Goal: Information Seeking & Learning: Learn about a topic

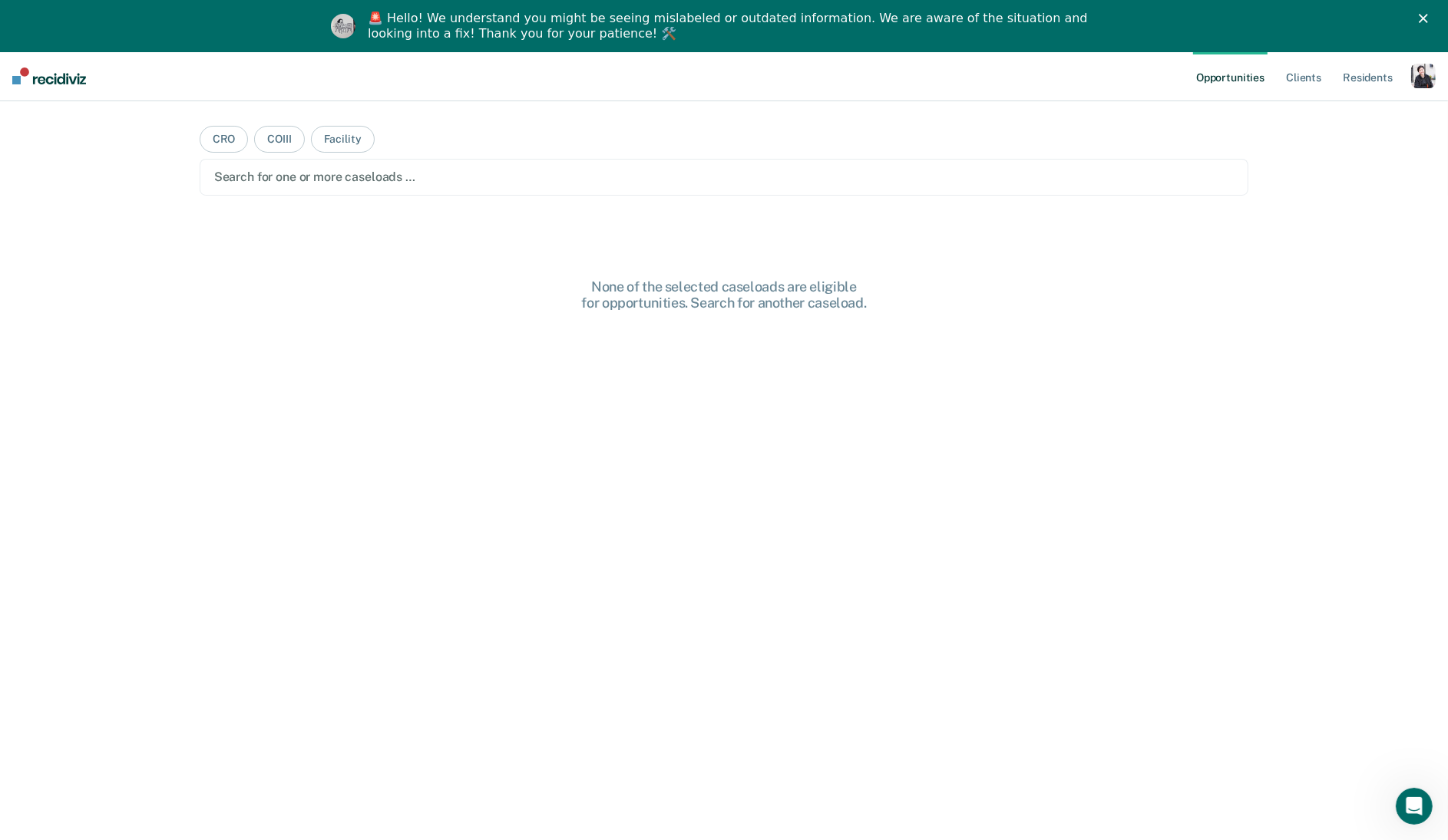
click at [1417, 77] on div "button" at bounding box center [1423, 76] width 24 height 24
click at [1351, 114] on link "Profile" at bounding box center [1361, 114] width 123 height 13
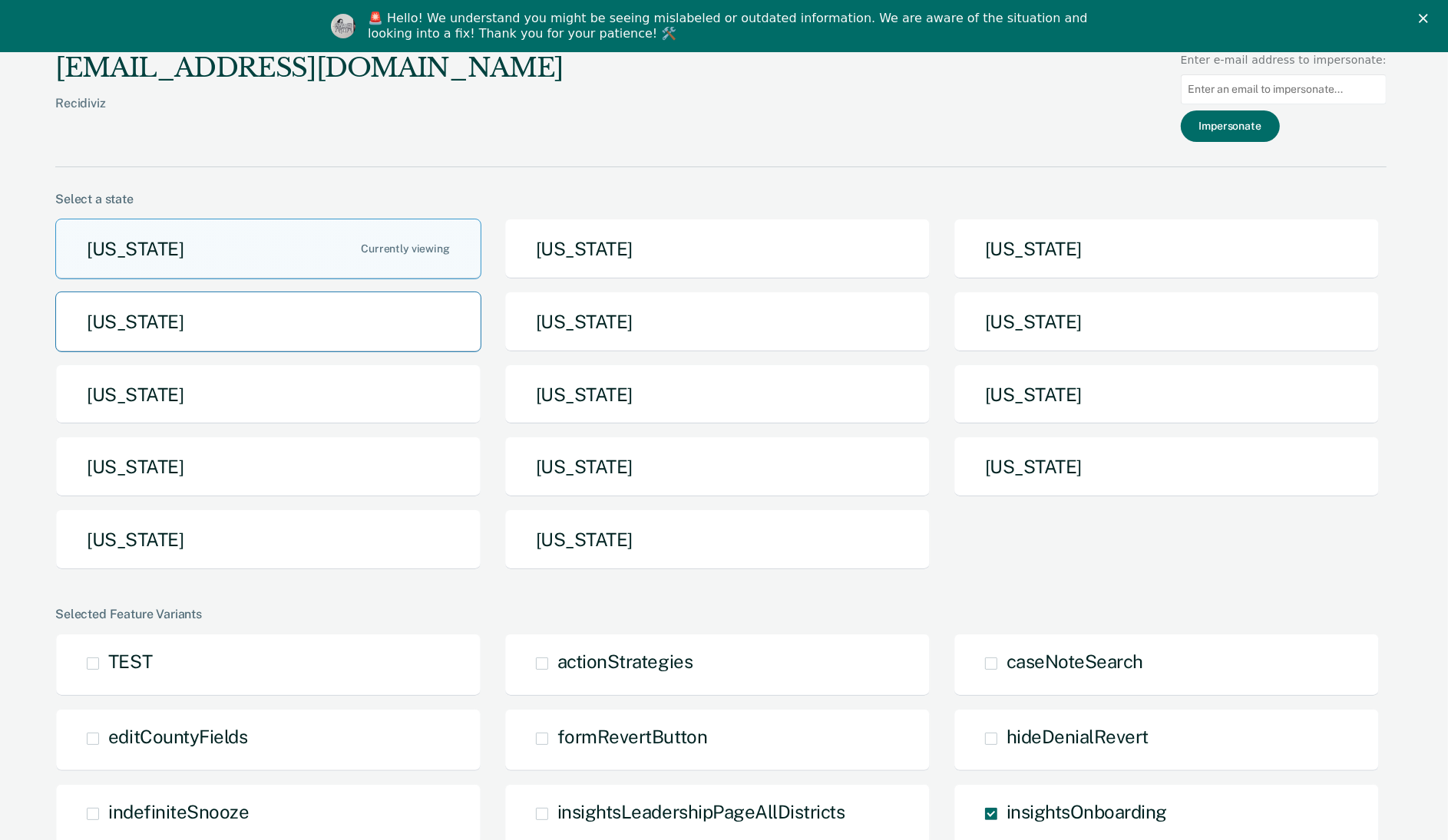
click at [317, 309] on button "[US_STATE]" at bounding box center [268, 322] width 426 height 60
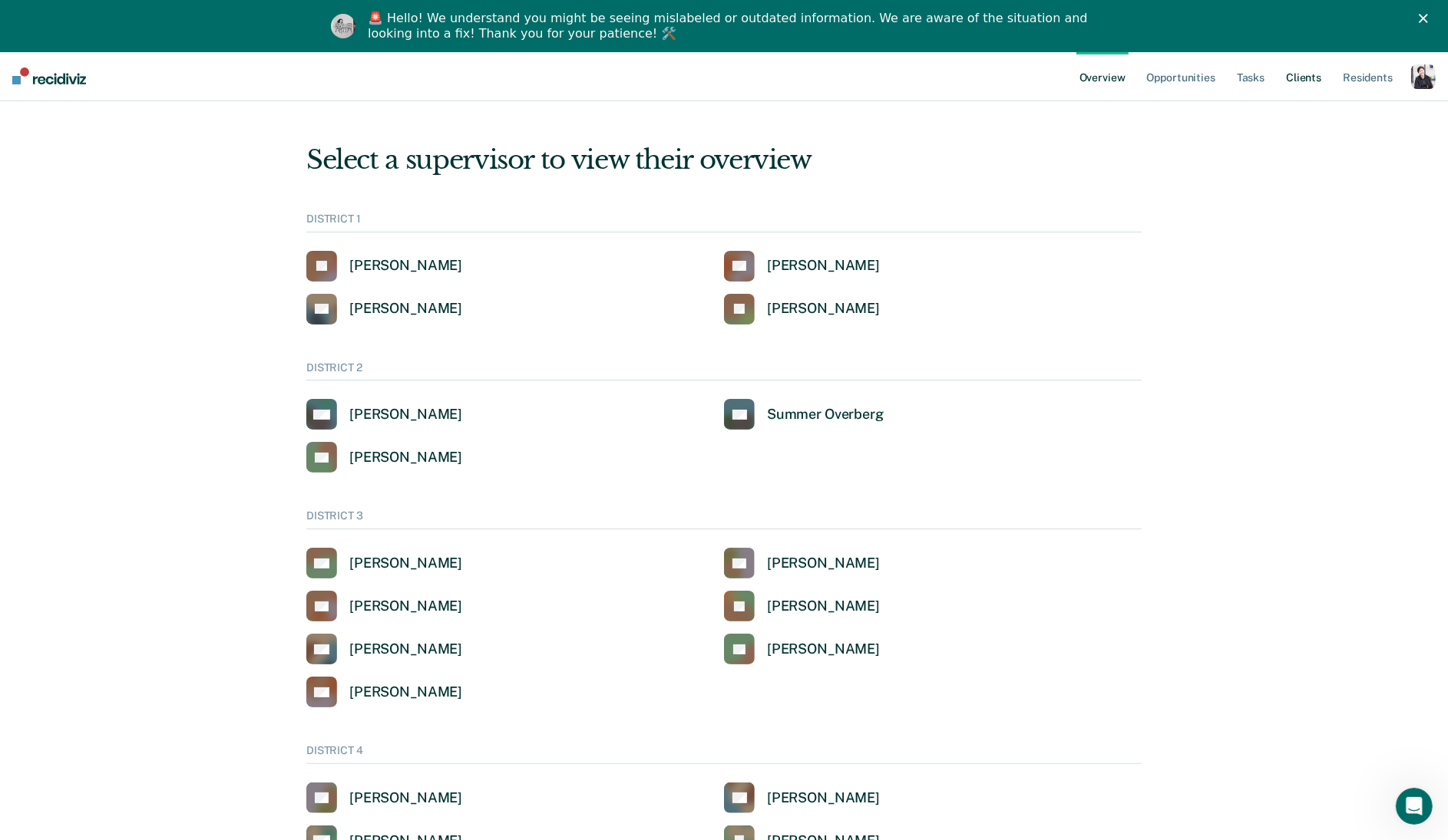
click at [1298, 87] on link "Client s" at bounding box center [1304, 76] width 41 height 49
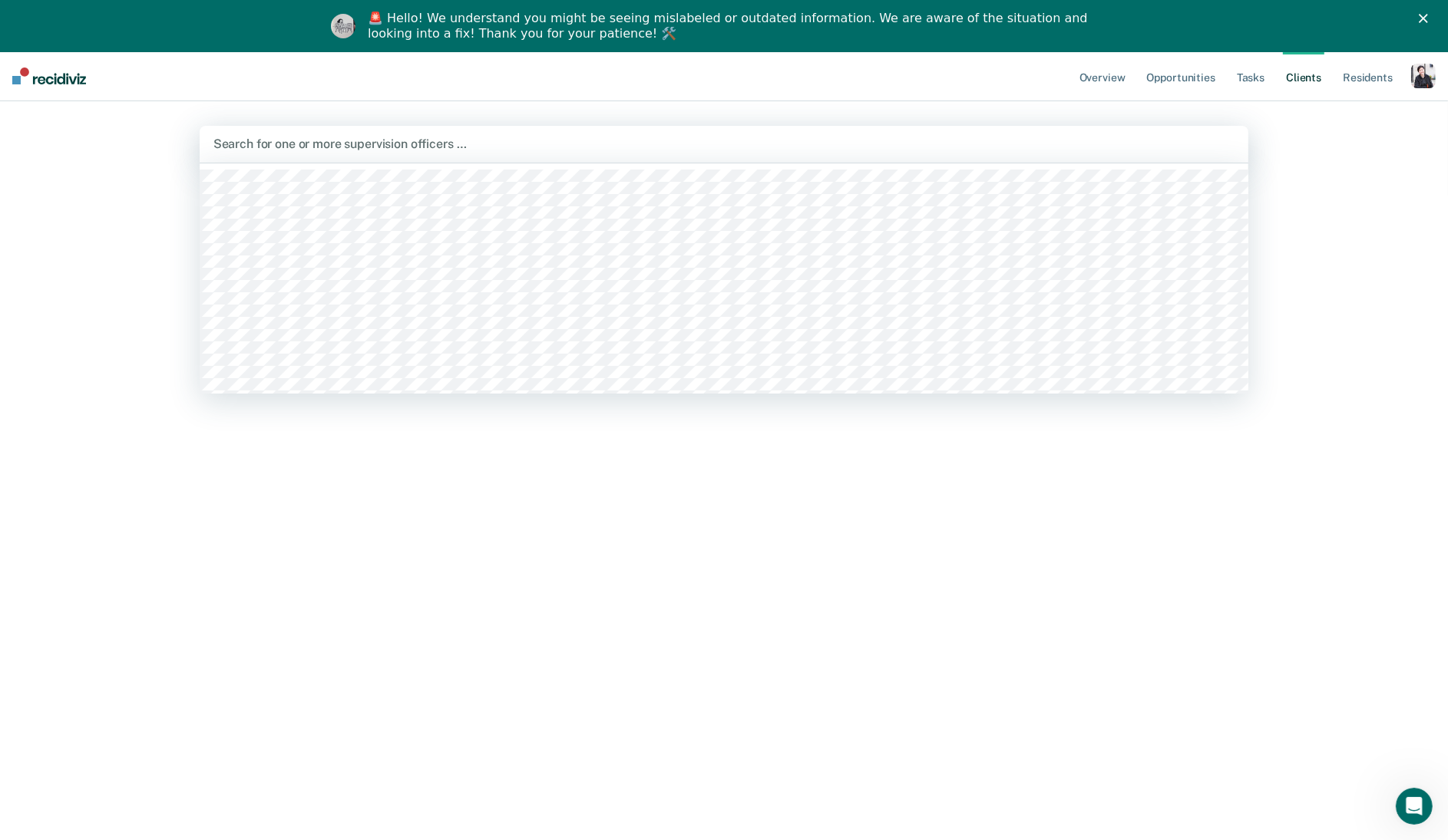
click at [469, 155] on div "Search for one or more supervision officers …" at bounding box center [724, 144] width 1049 height 37
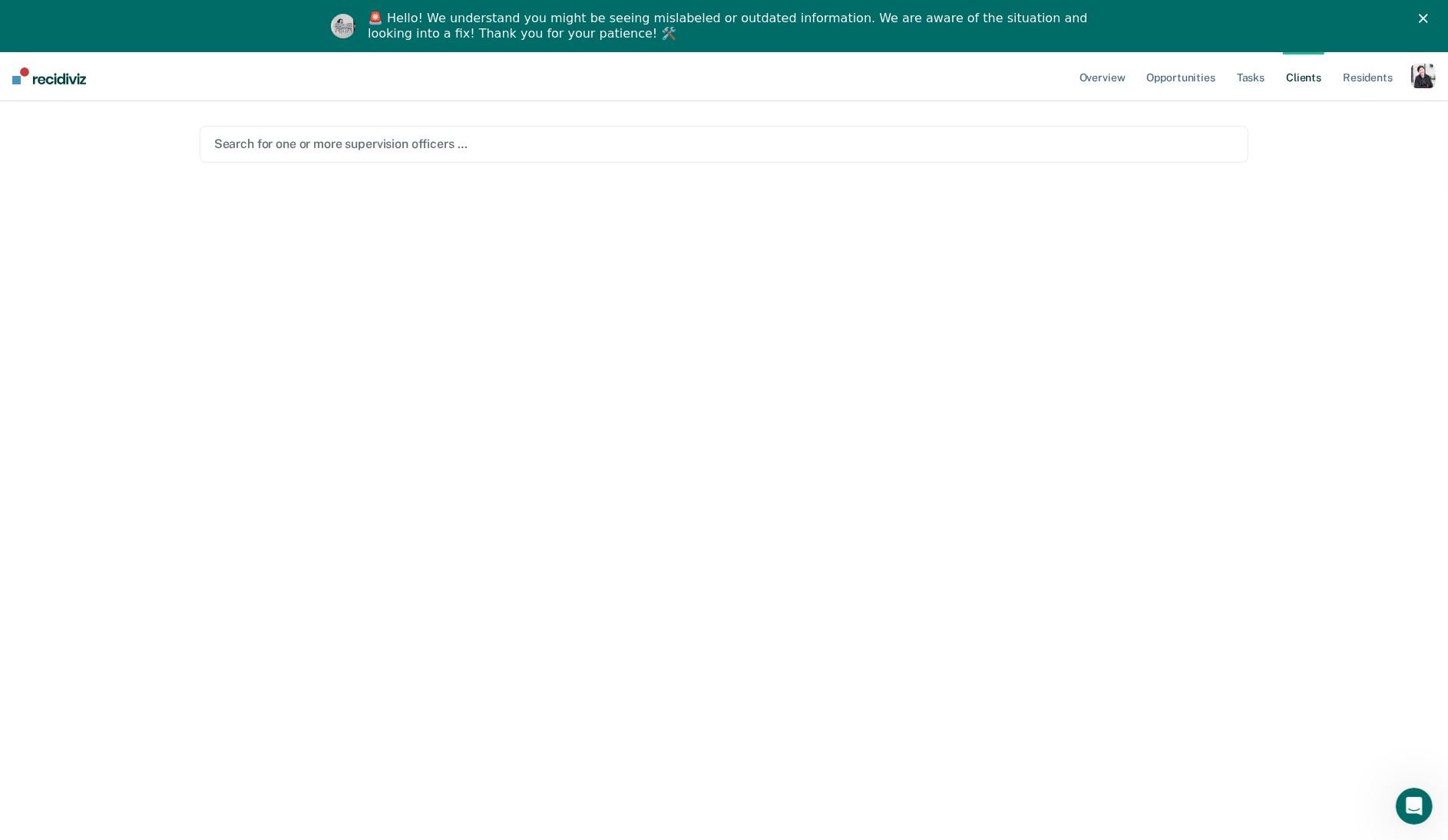
click at [1053, 147] on div at bounding box center [724, 144] width 1020 height 17
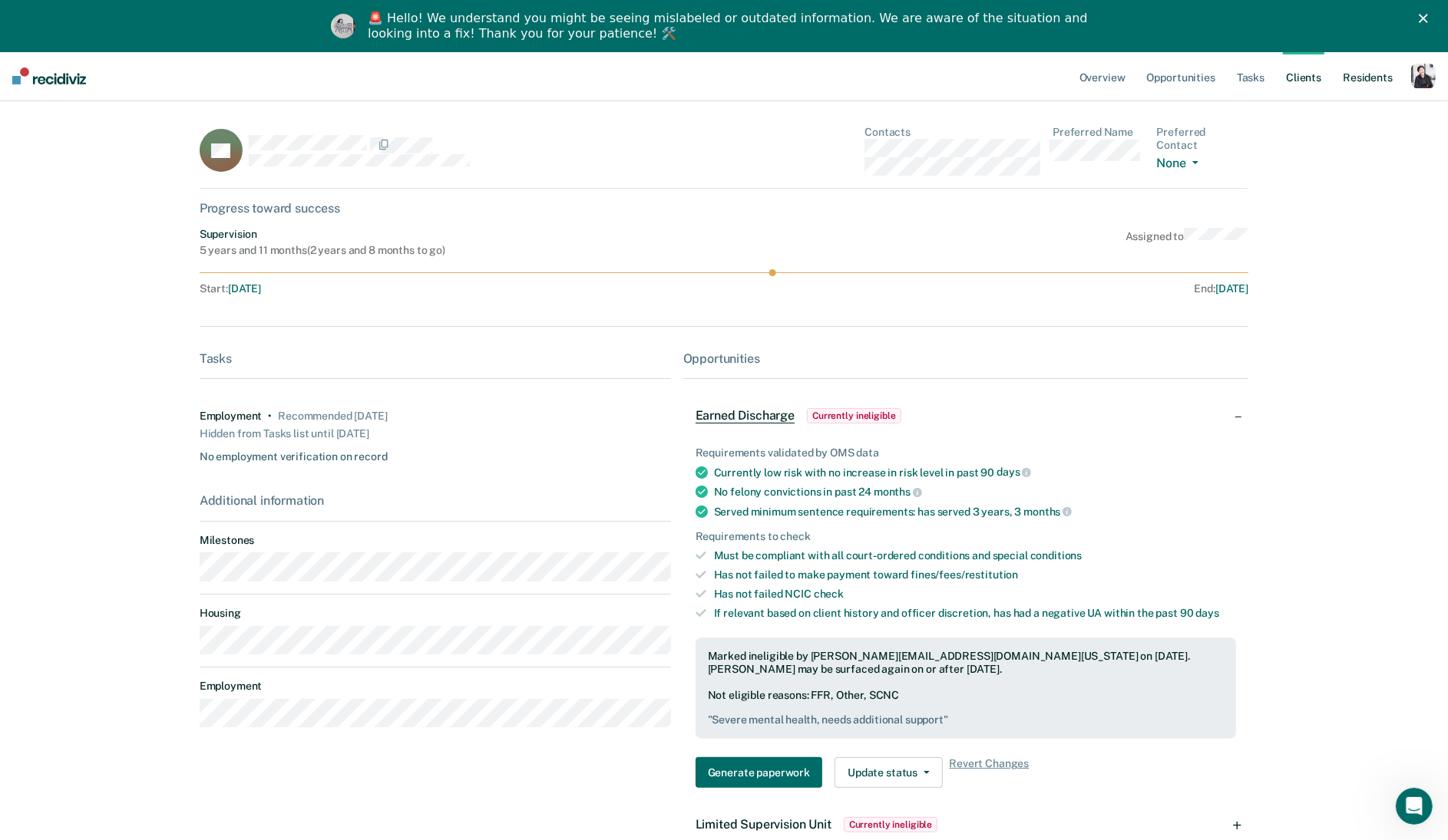
click at [1354, 73] on link "Resident s" at bounding box center [1368, 76] width 56 height 49
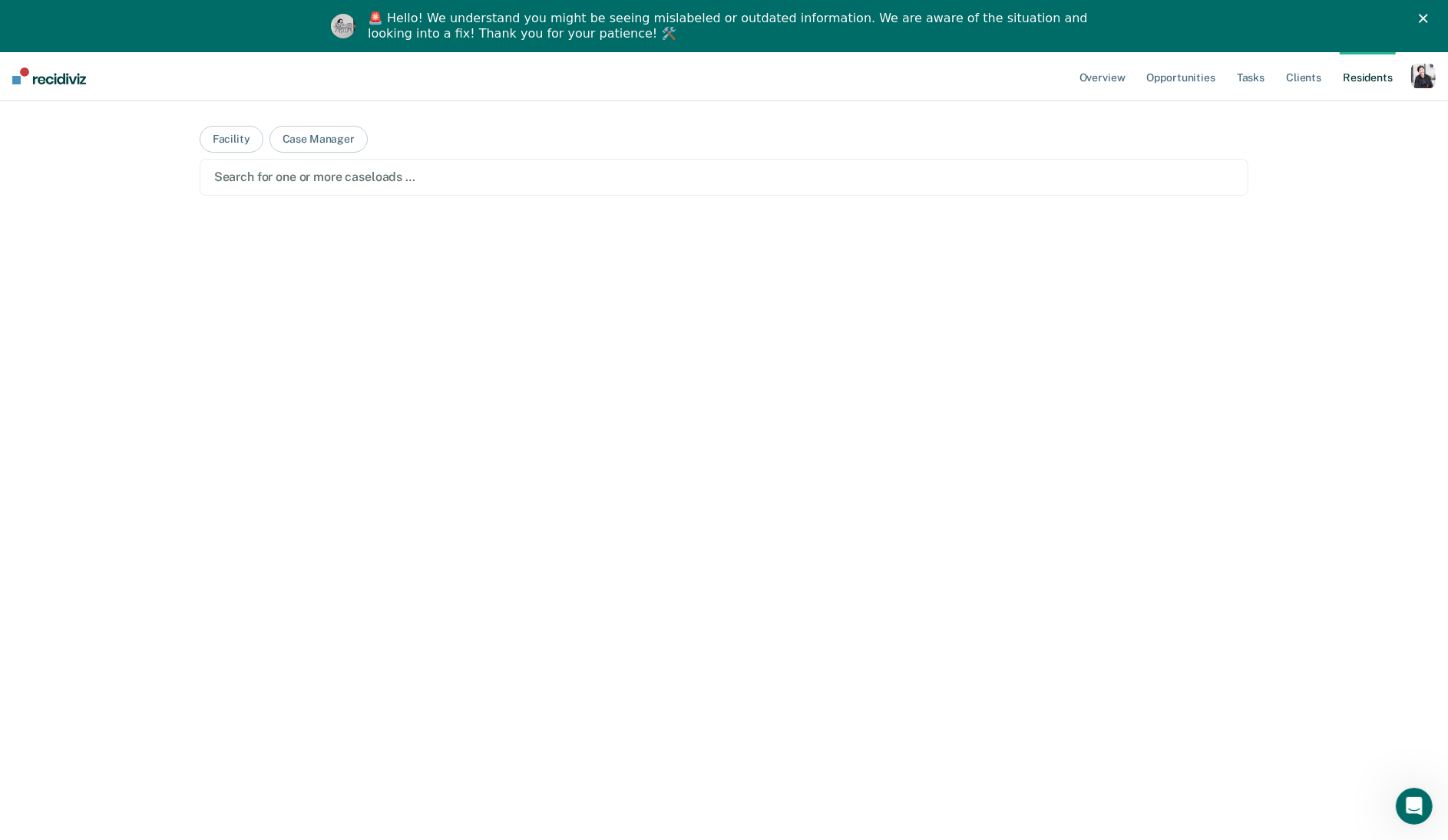
click at [346, 180] on div at bounding box center [724, 177] width 1020 height 17
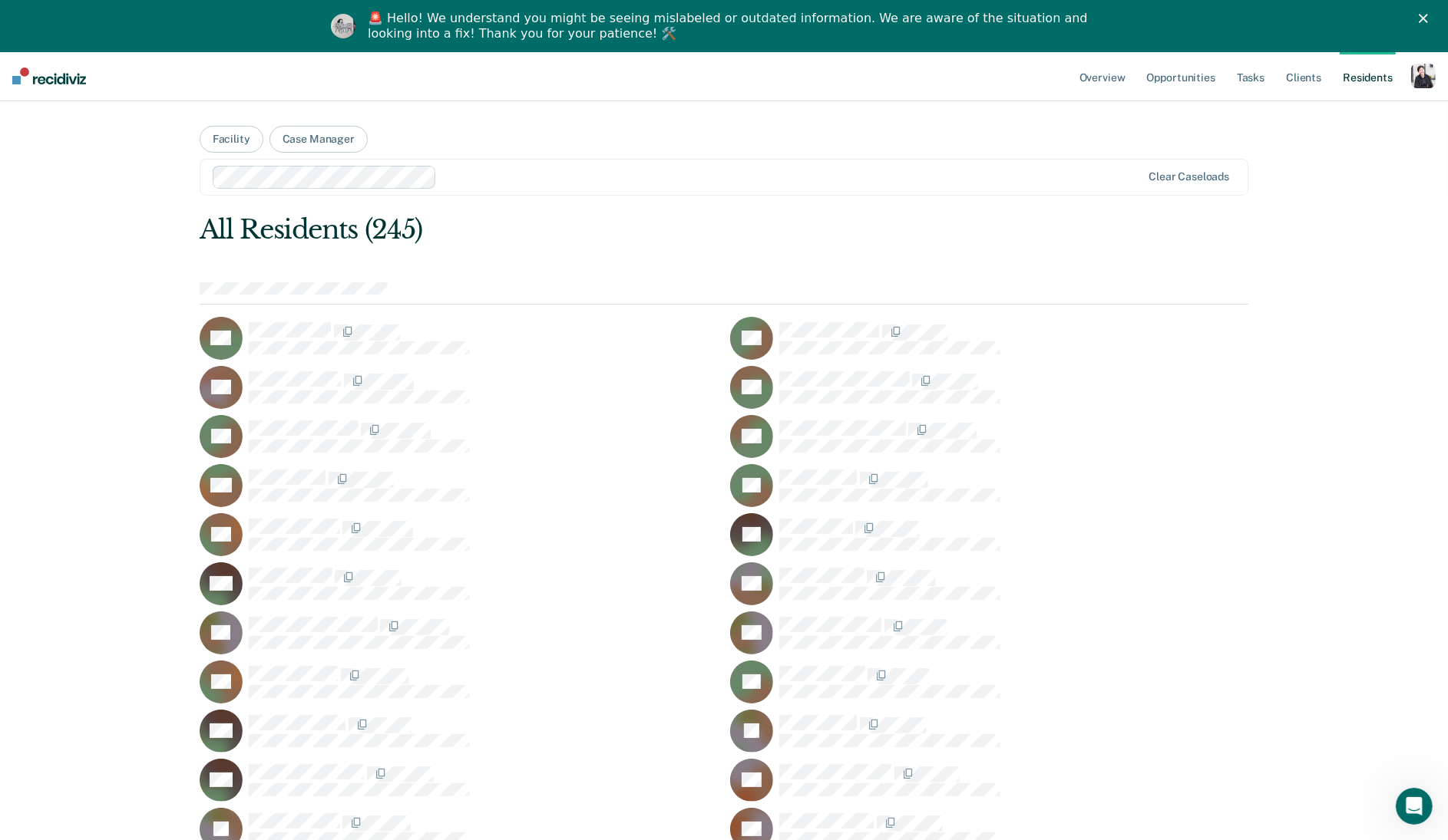
click at [452, 174] on div at bounding box center [791, 177] width 698 height 17
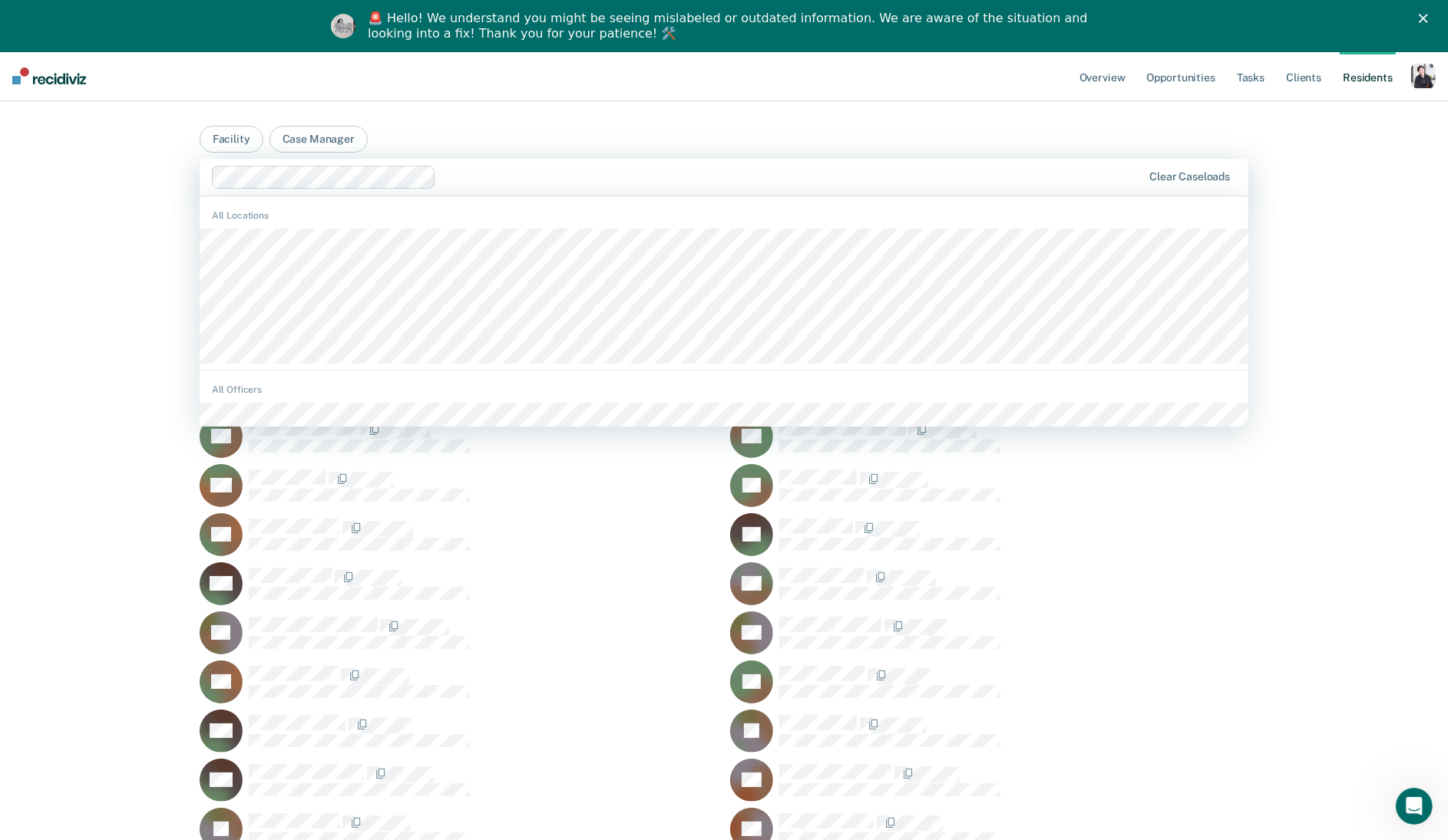
scroll to position [166, 0]
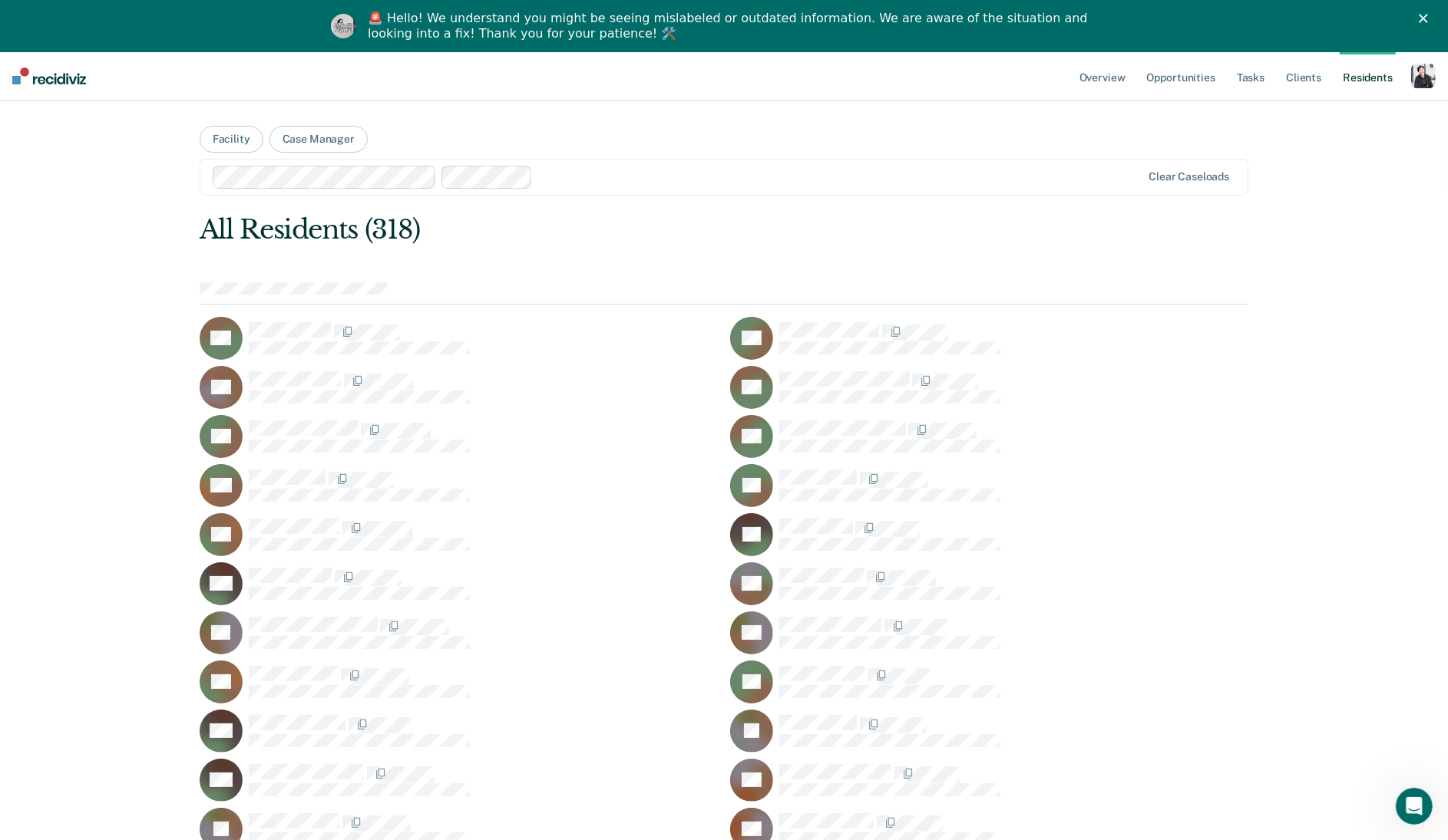
click at [300, 317] on div "KA" at bounding box center [458, 338] width 519 height 43
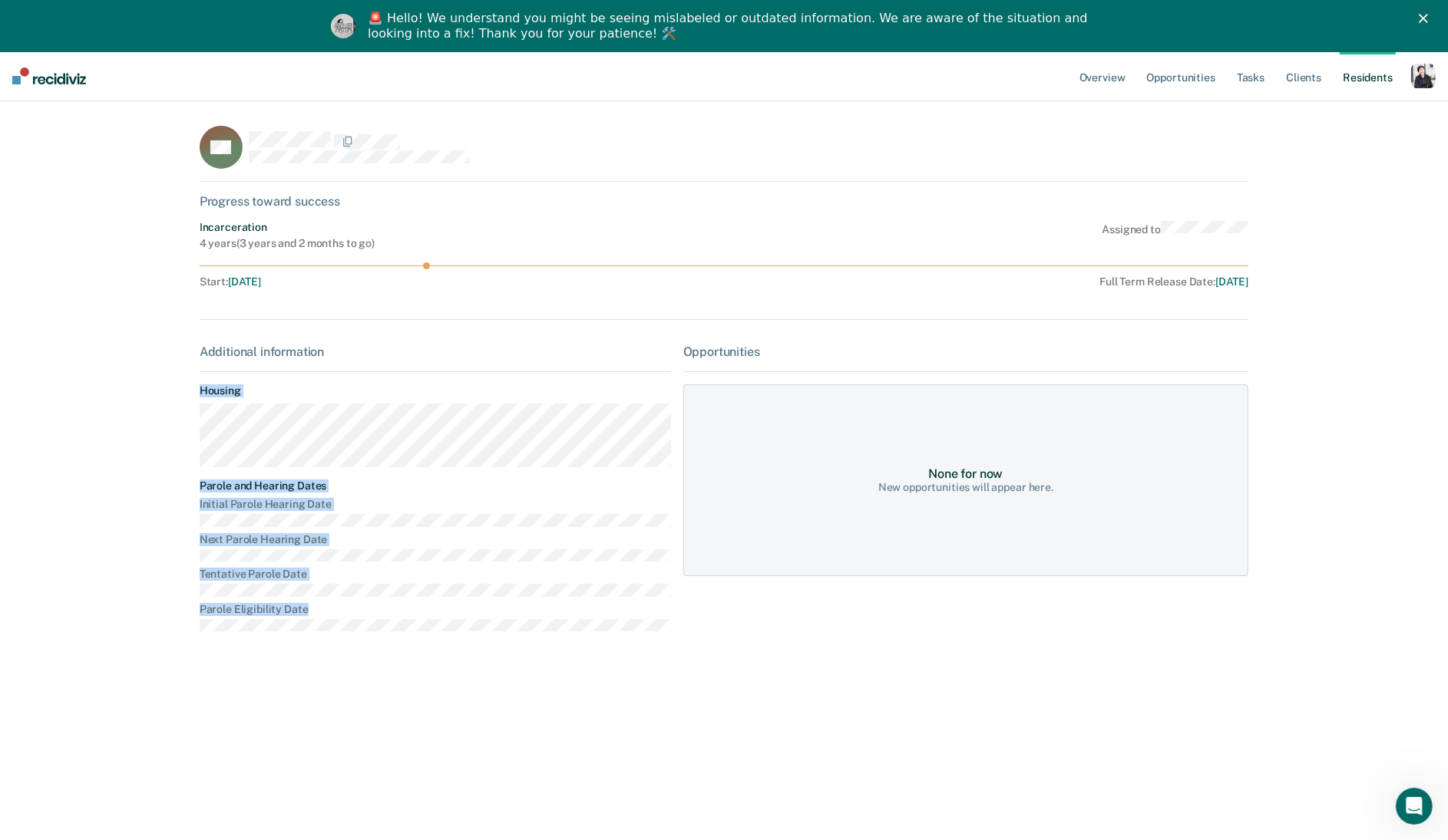
drag, startPoint x: 326, startPoint y: 644, endPoint x: 169, endPoint y: 388, distance: 300.3
click at [169, 388] on div "Overview Opportunities Tasks Client s Resident s Profile How it works Go to Sys…" at bounding box center [724, 472] width 1448 height 840
click at [624, 539] on dt "Next Parole Hearing Date" at bounding box center [435, 539] width 471 height 13
click at [1420, 77] on div "button" at bounding box center [1423, 76] width 24 height 24
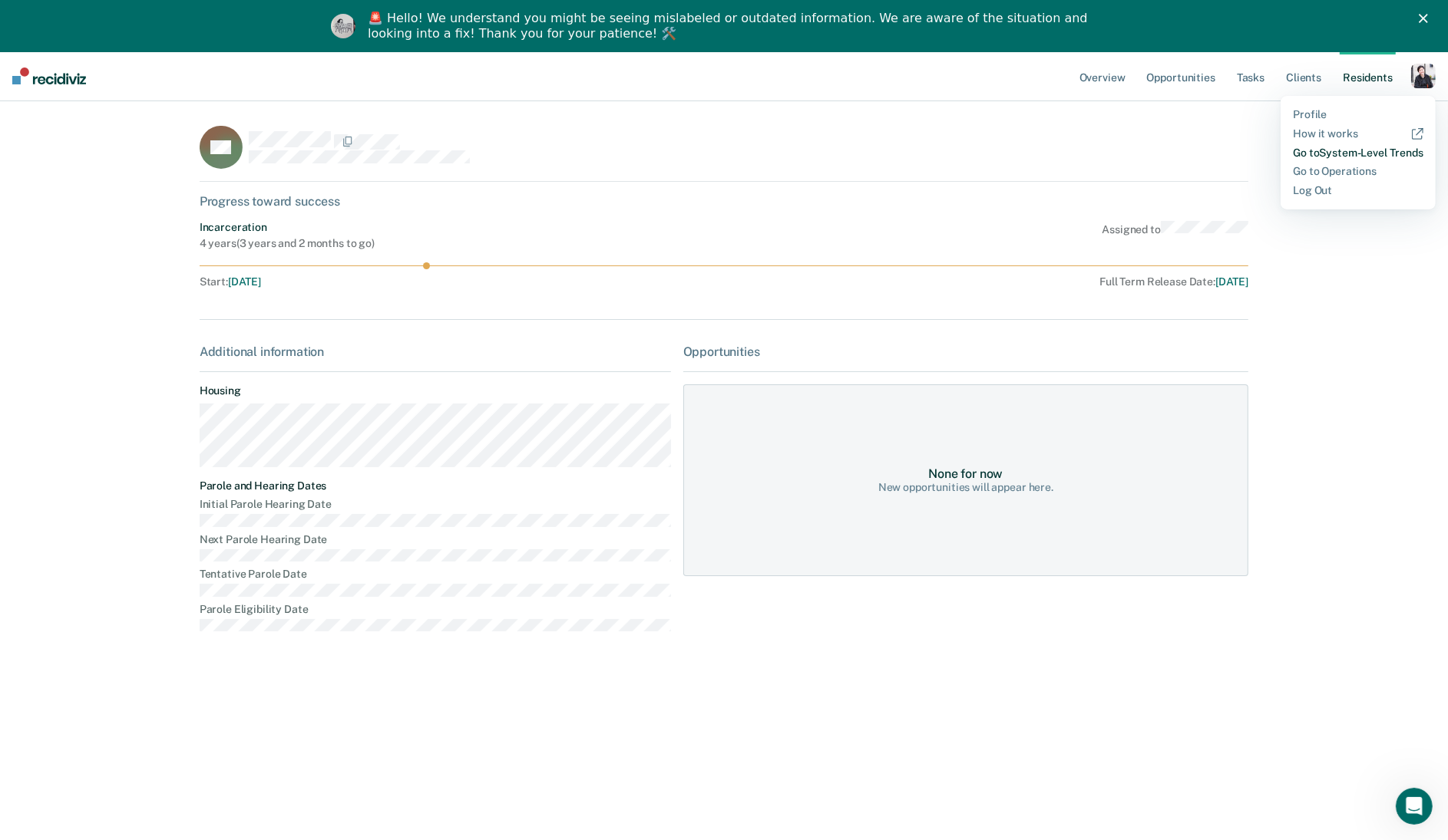
click at [1324, 154] on link "Go to System-Level Trends" at bounding box center [1357, 153] width 130 height 13
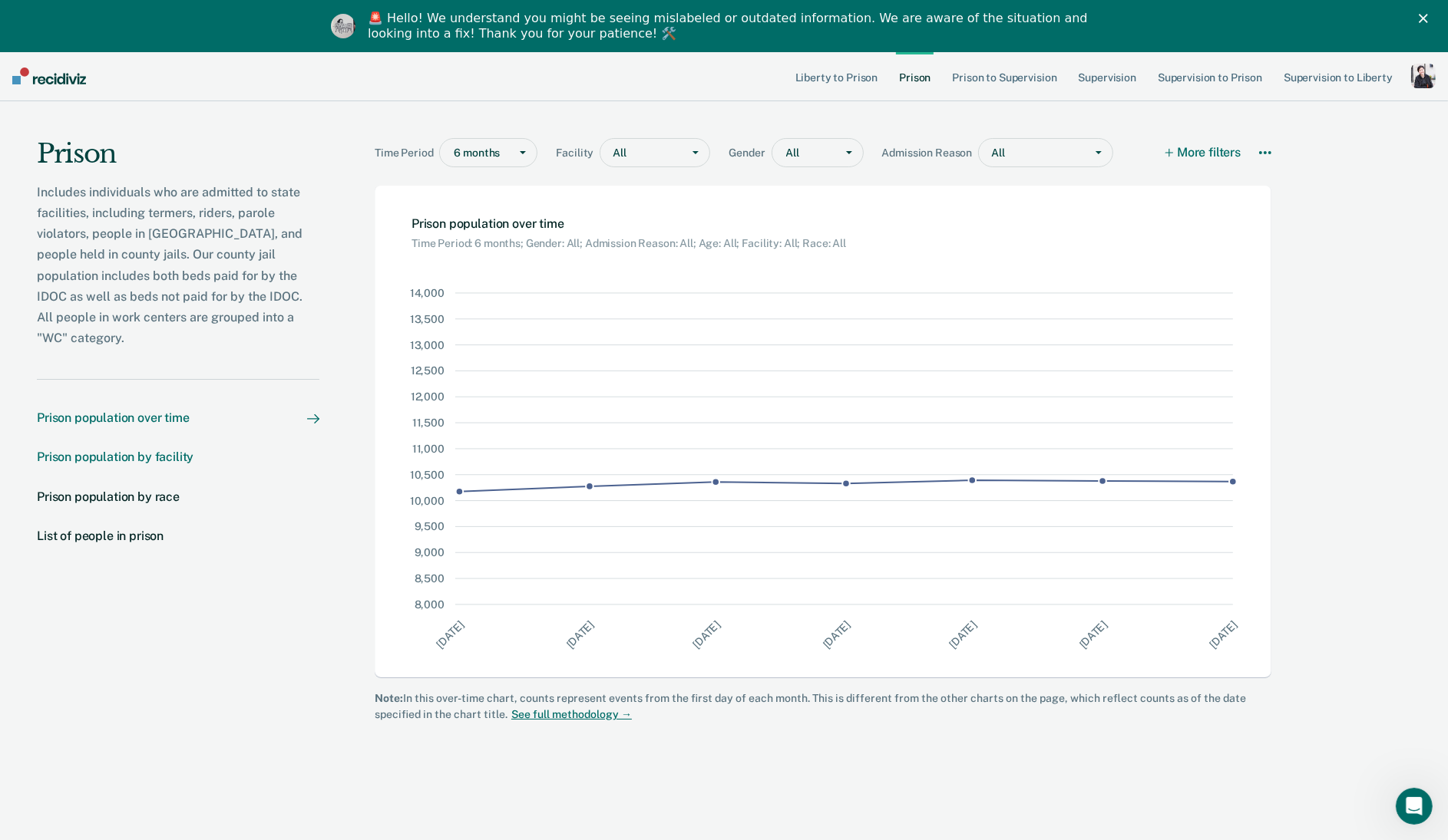
click at [154, 449] on div "Prison population by facility" at bounding box center [115, 456] width 156 height 15
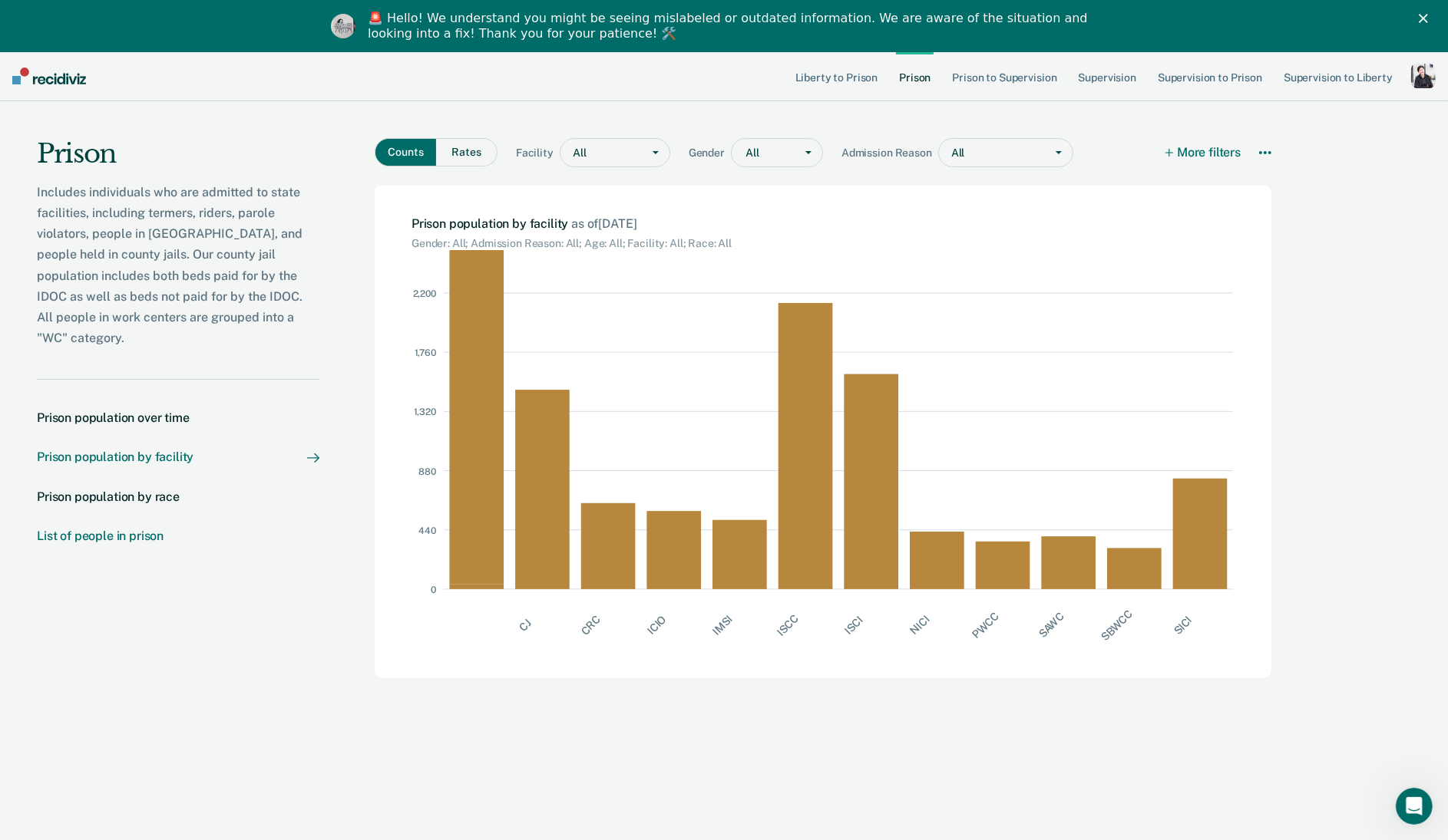
click at [145, 529] on div "List of people in prison" at bounding box center [100, 536] width 127 height 15
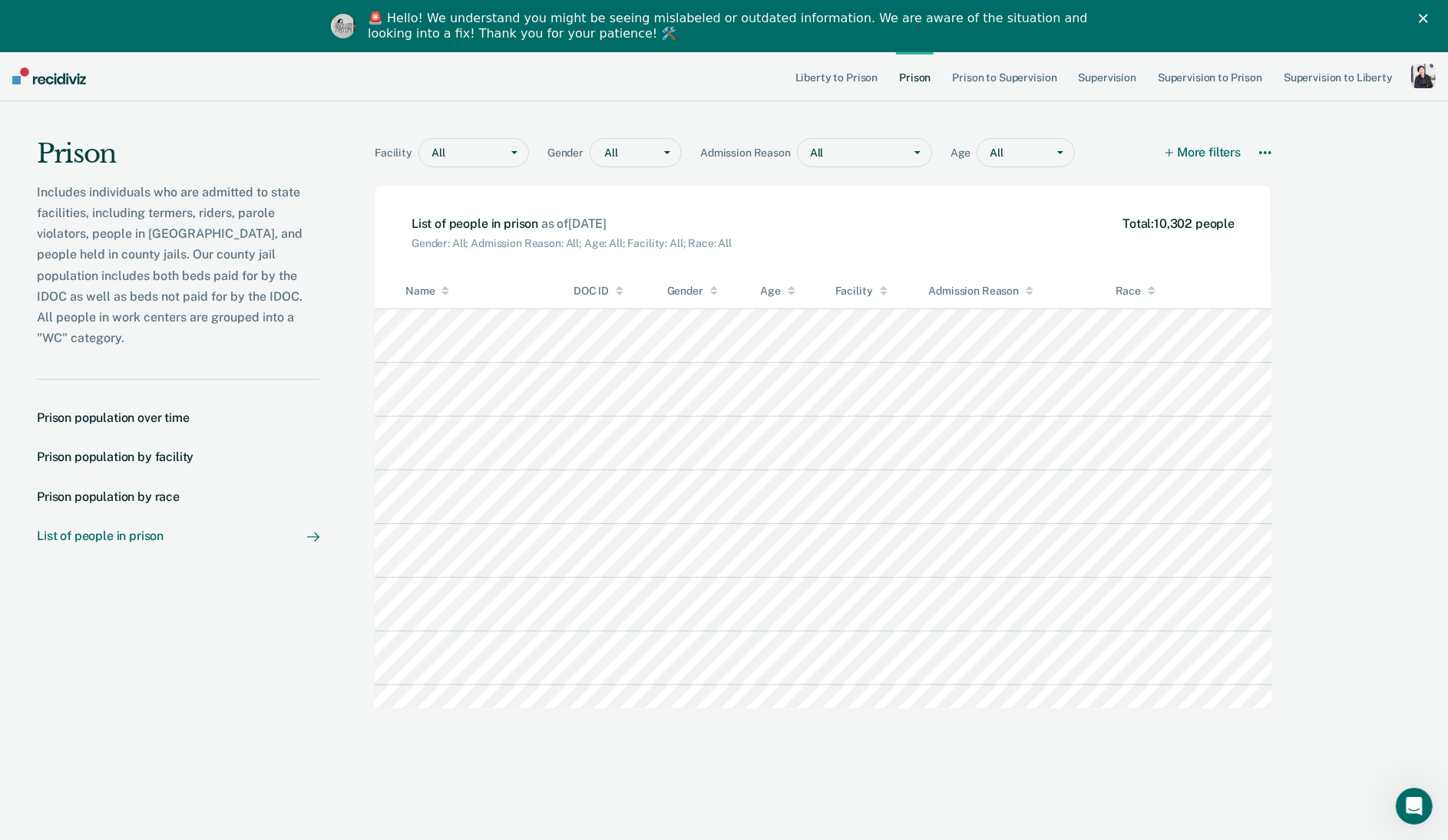
click at [634, 155] on div at bounding box center [625, 153] width 41 height 16
click at [633, 214] on div "[DEMOGRAPHIC_DATA]" at bounding box center [635, 210] width 91 height 25
click at [856, 146] on div at bounding box center [860, 153] width 71 height 16
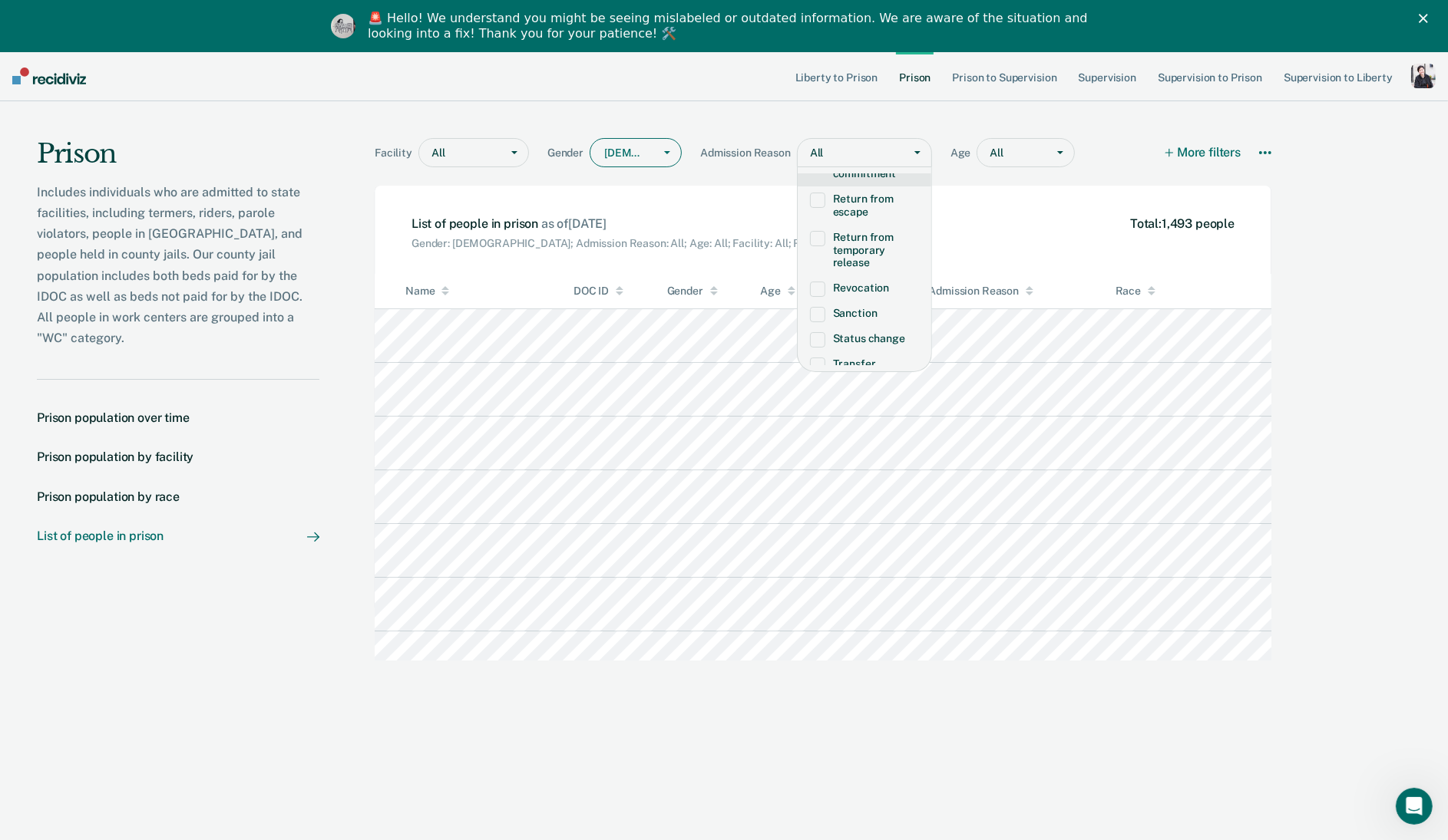
scroll to position [109, 0]
click at [853, 254] on label "Revocation" at bounding box center [865, 254] width 109 height 13
click at [1030, 142] on div "All" at bounding box center [1012, 154] width 69 height 22
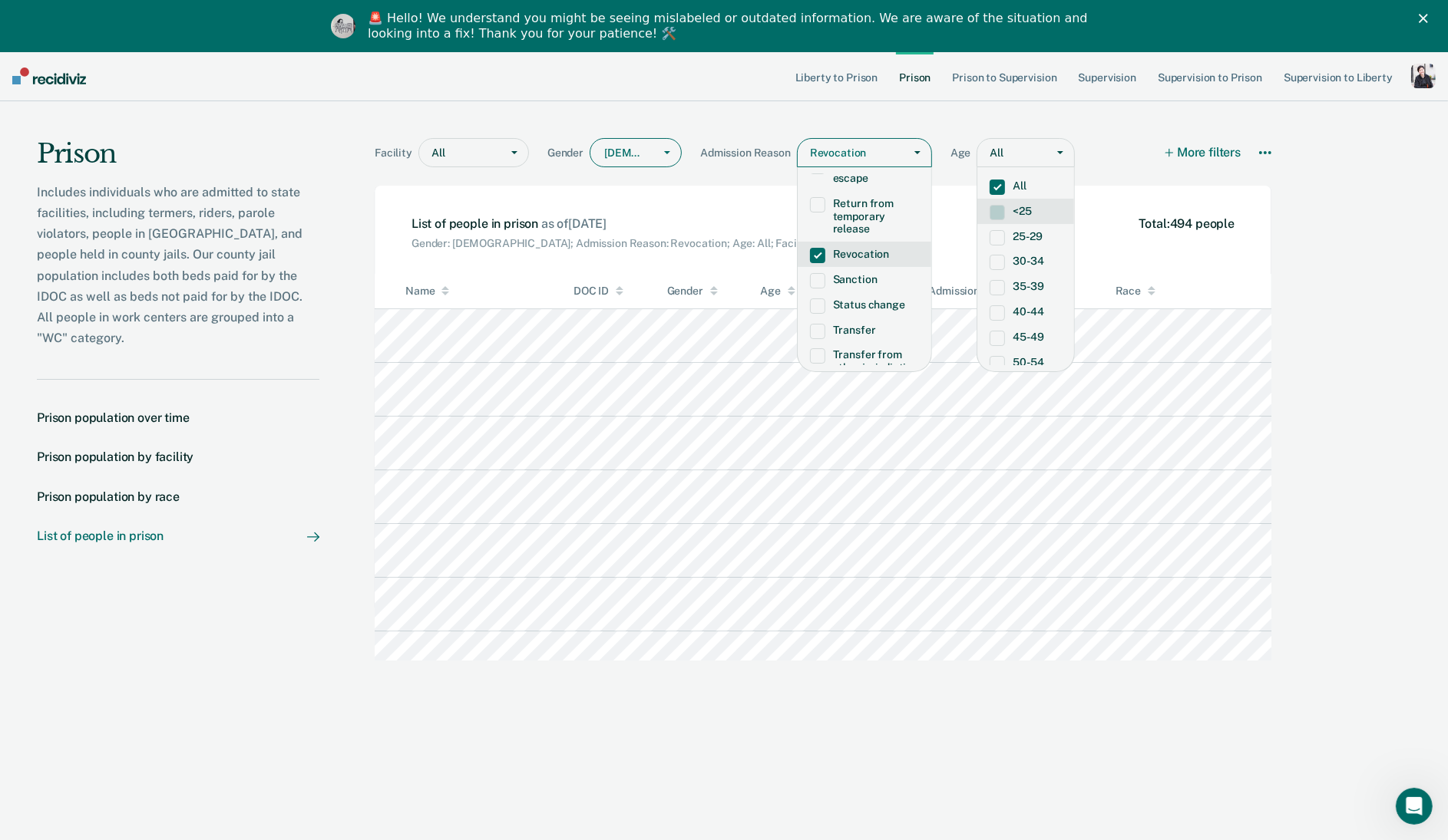
click at [1041, 212] on label "<25" at bounding box center [1026, 211] width 72 height 13
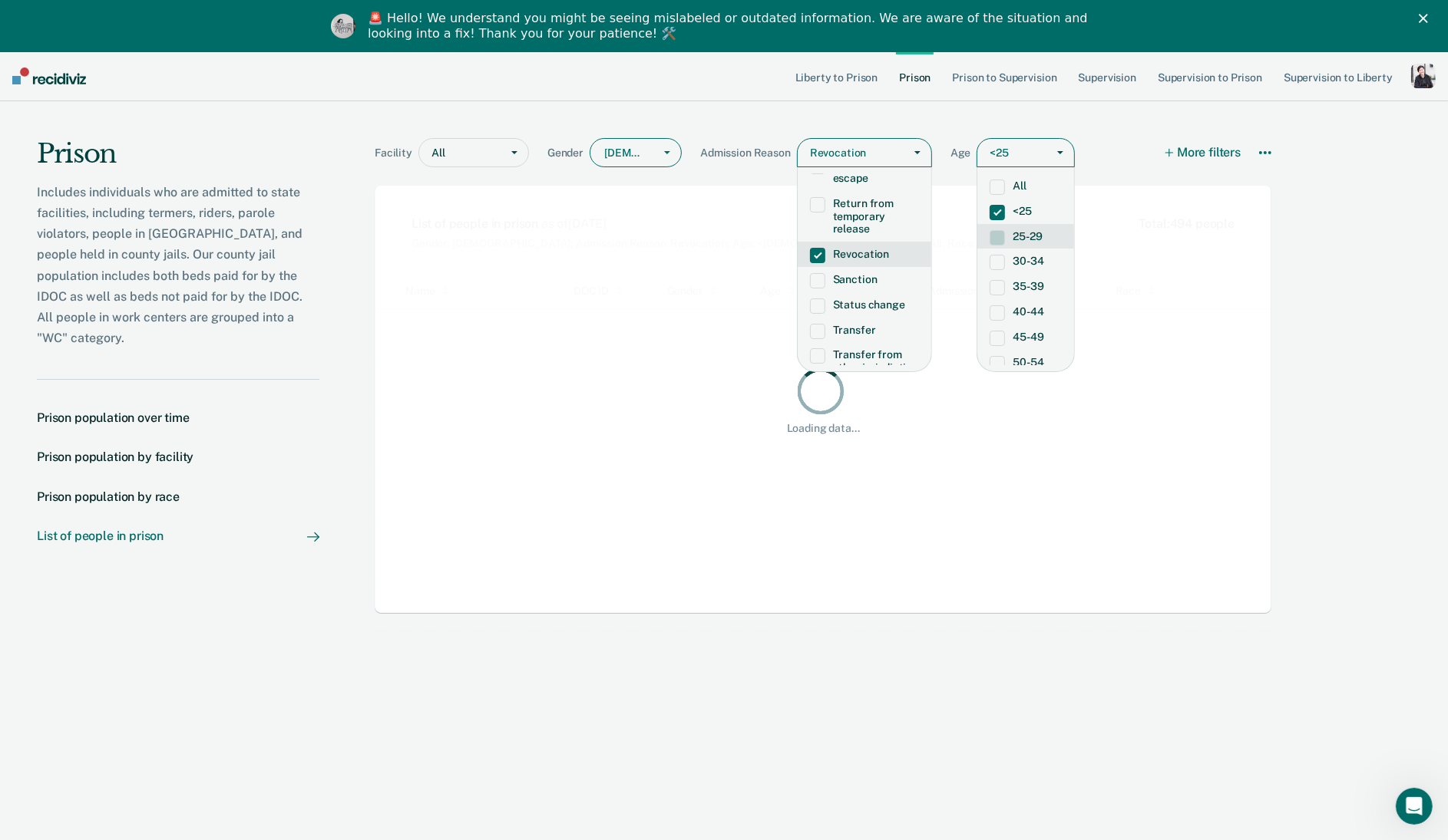
click at [1038, 234] on label "25-29" at bounding box center [1026, 236] width 72 height 13
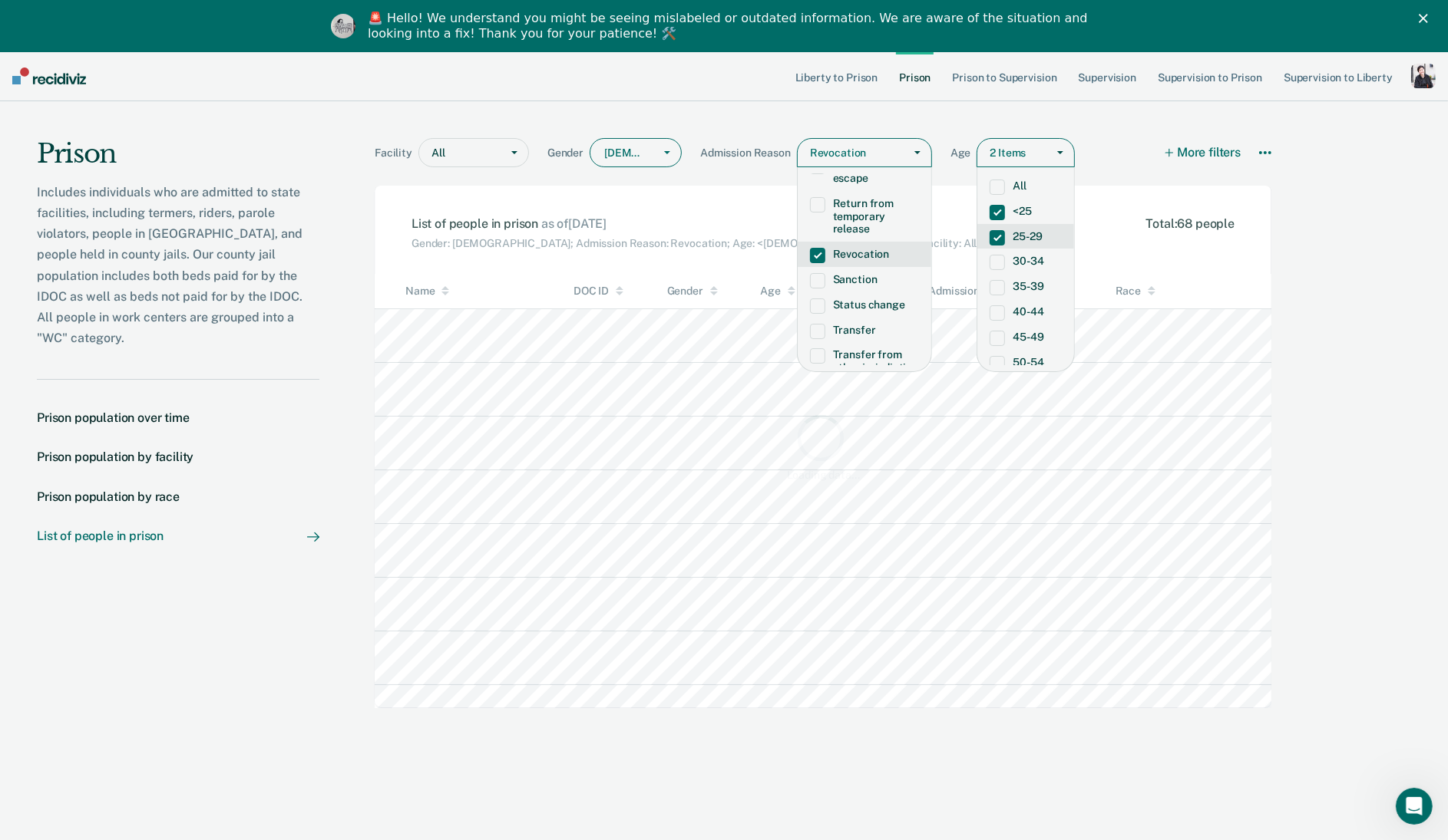
click at [1331, 308] on div "Facility All Gender [DEMOGRAPHIC_DATA] Admission Reason option Revocation, sele…" at bounding box center [826, 487] width 1013 height 773
click at [1366, 400] on div "Prison Includes individuals who are admitted to state facilities, including ter…" at bounding box center [724, 487] width 1448 height 773
click at [1332, 405] on div "Facility All Gender [DEMOGRAPHIC_DATA] Admission Reason option Revocation, sele…" at bounding box center [826, 487] width 1013 height 773
click at [1053, 150] on div at bounding box center [1061, 153] width 28 height 28
click at [899, 152] on div "Revocation" at bounding box center [850, 154] width 106 height 22
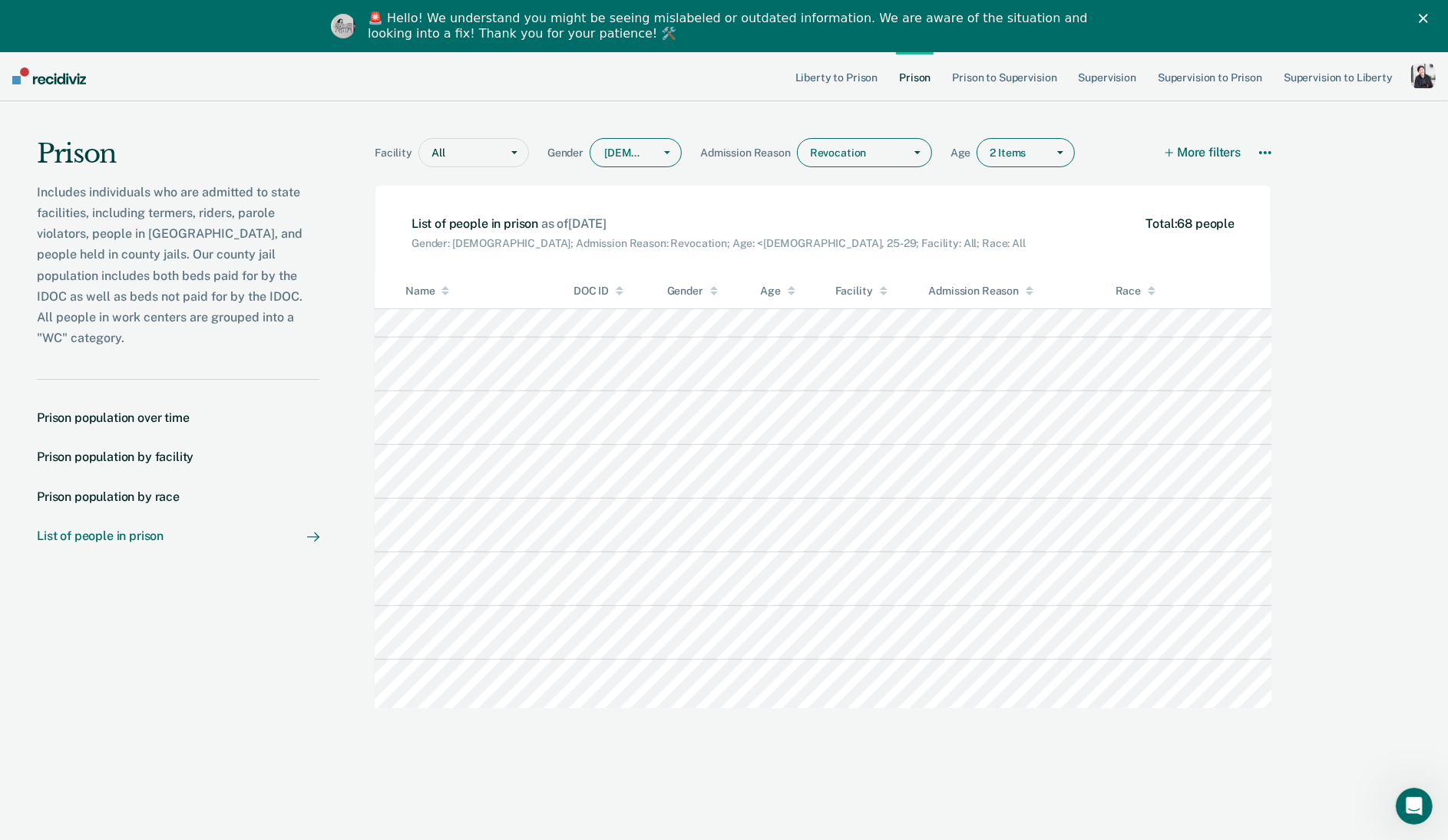
scroll to position [228, 0]
click at [502, 159] on div at bounding box center [514, 153] width 28 height 28
click at [491, 268] on label "ISCI" at bounding box center [474, 269] width 85 height 13
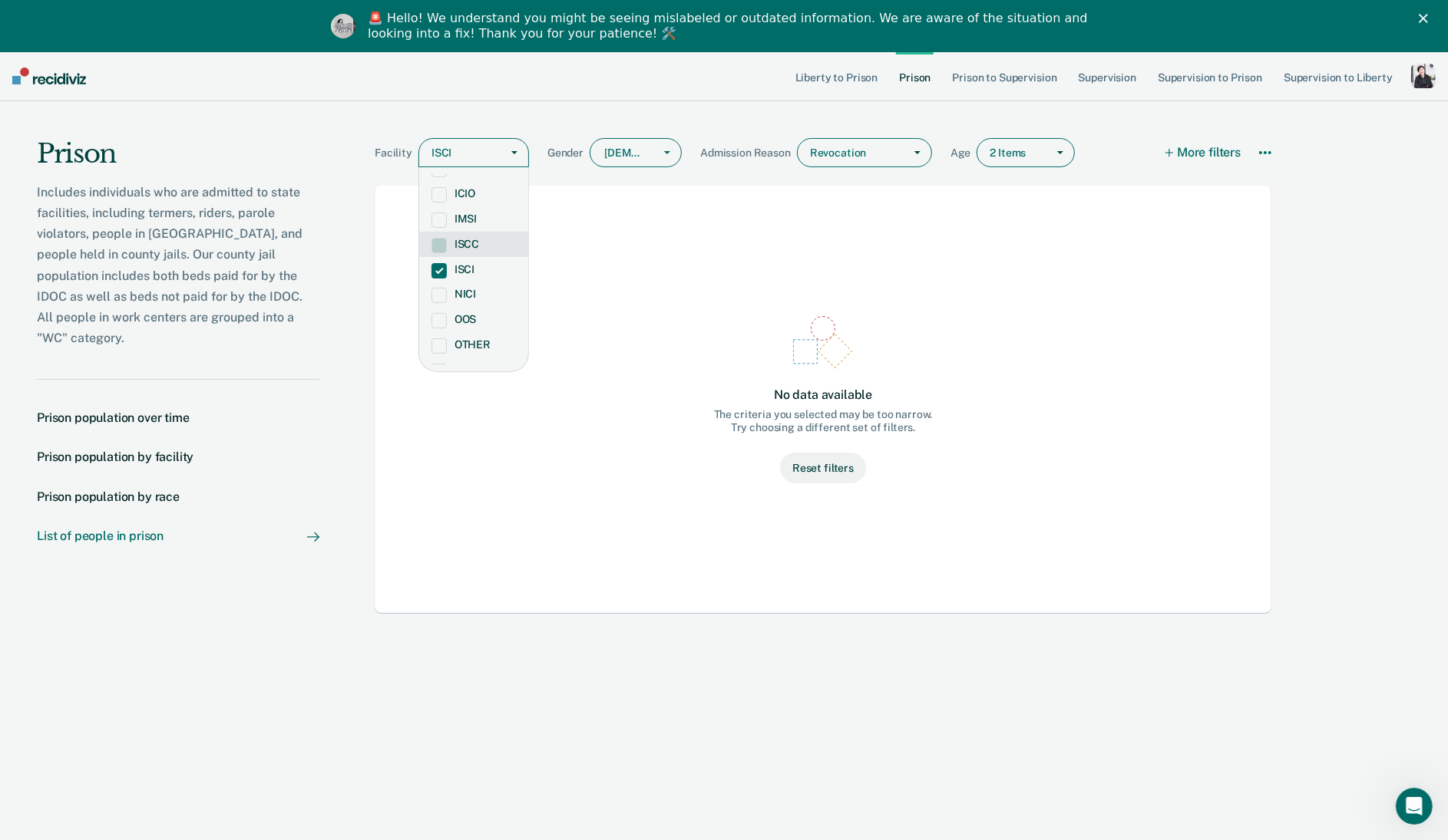
click at [488, 233] on div "ISCC" at bounding box center [474, 244] width 109 height 25
click at [634, 143] on div "[DEMOGRAPHIC_DATA]" at bounding box center [621, 154] width 63 height 22
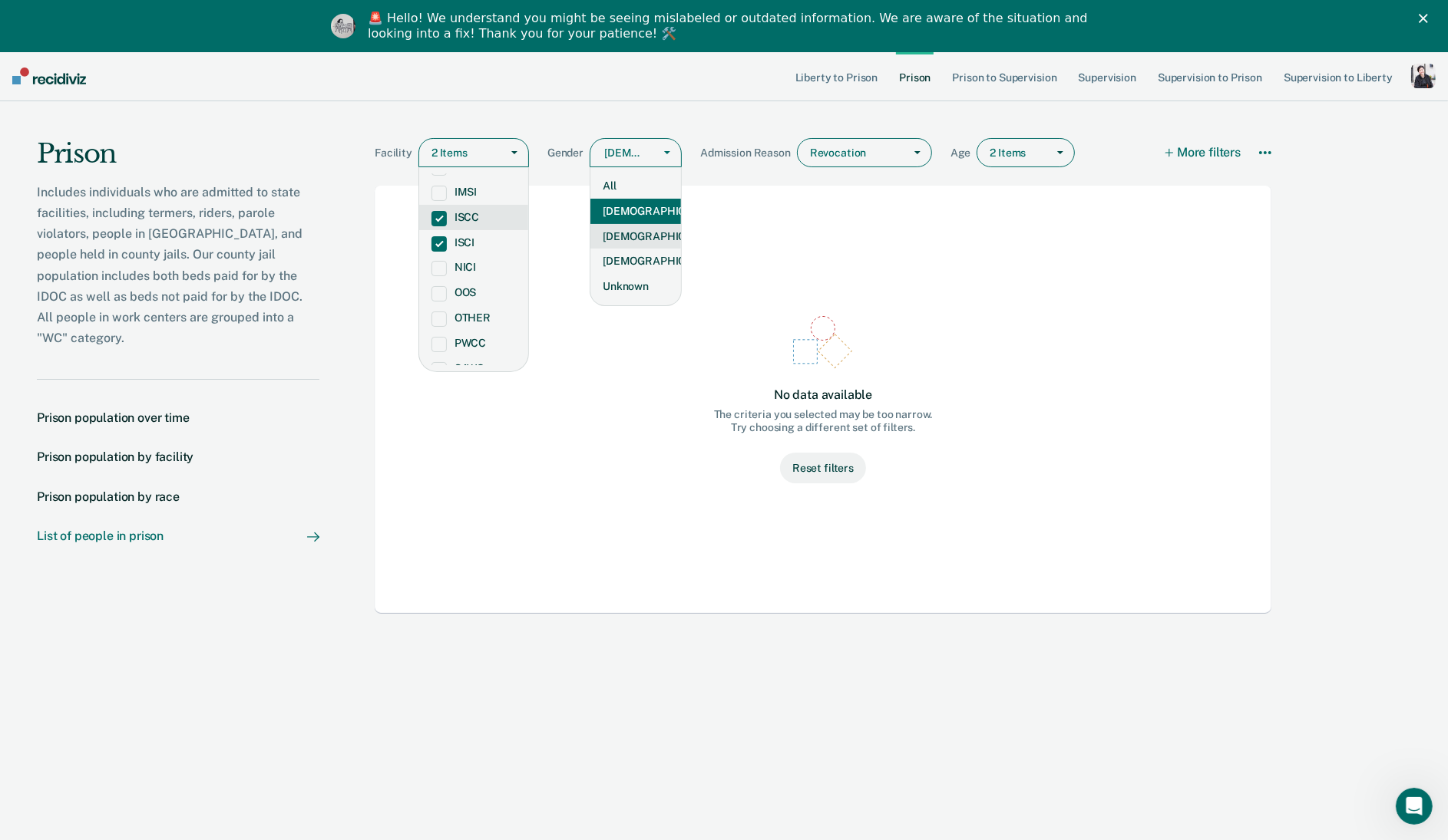
click at [623, 246] on div "[DEMOGRAPHIC_DATA]" at bounding box center [635, 236] width 91 height 25
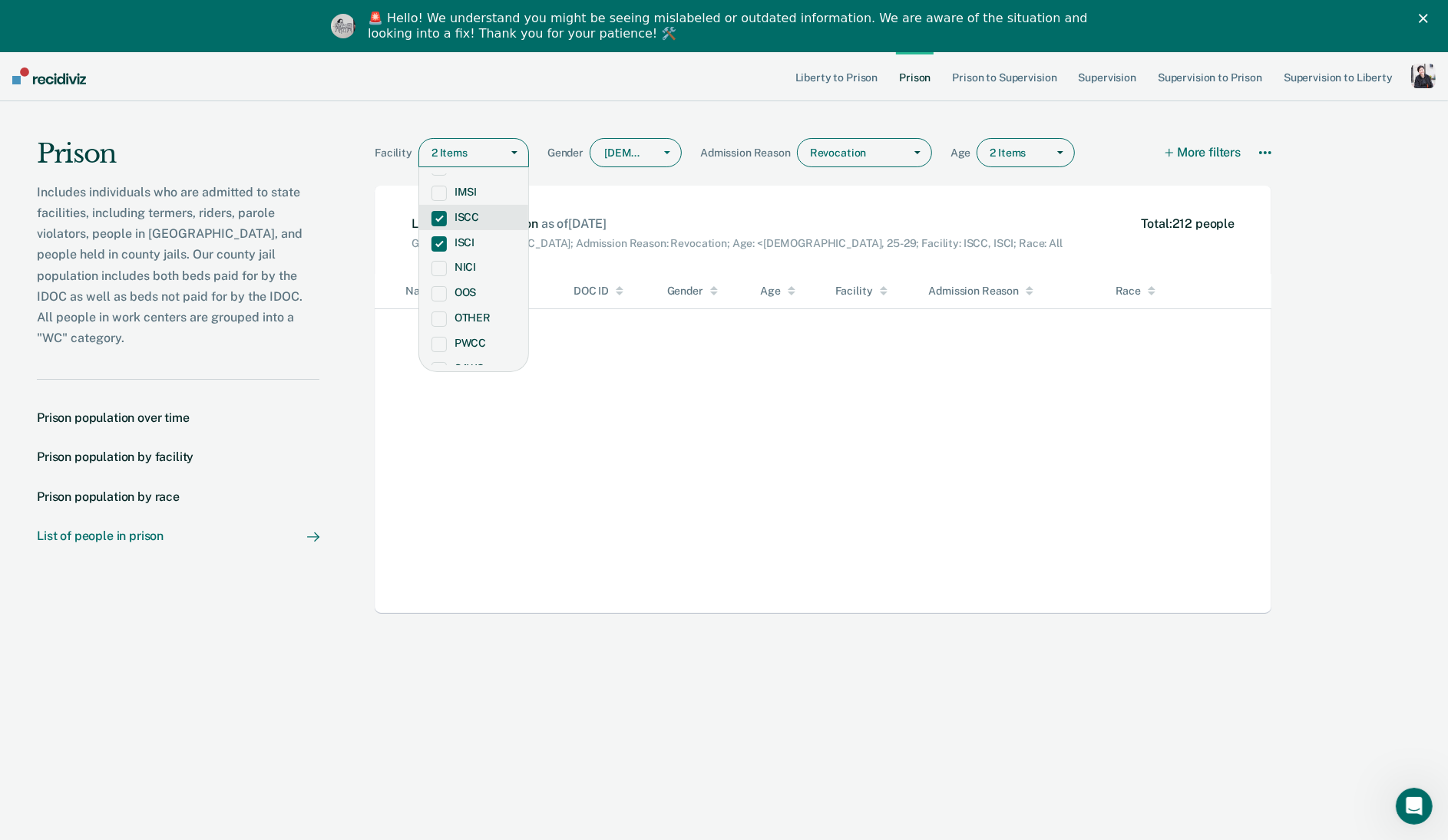
scroll to position [448, 0]
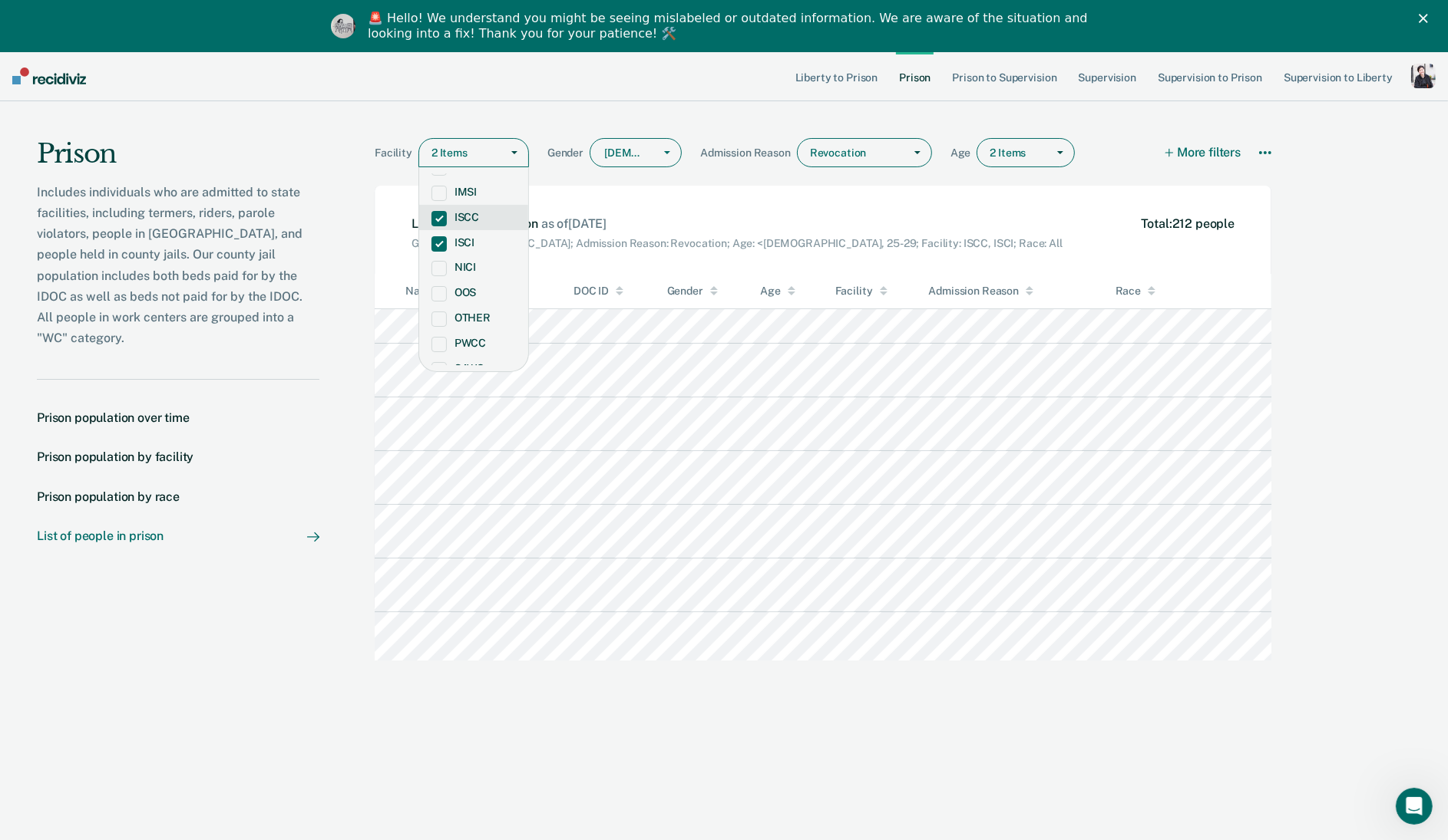
click at [1326, 439] on div "Facility option ISCC, selected. ISCC selected, 7 of 17. 17 results available. U…" at bounding box center [826, 487] width 1013 height 773
click at [1326, 440] on div "Facility option ISCC, selected. ISCC selected, 7 of 17. 17 results available. U…" at bounding box center [826, 487] width 1013 height 773
click at [1210, 179] on div "Facility option ISCC, selected. ISCC selected, 7 of 17. 17 results available. U…" at bounding box center [822, 161] width 897 height 47
click at [1210, 160] on button "More filters" at bounding box center [1203, 153] width 75 height 29
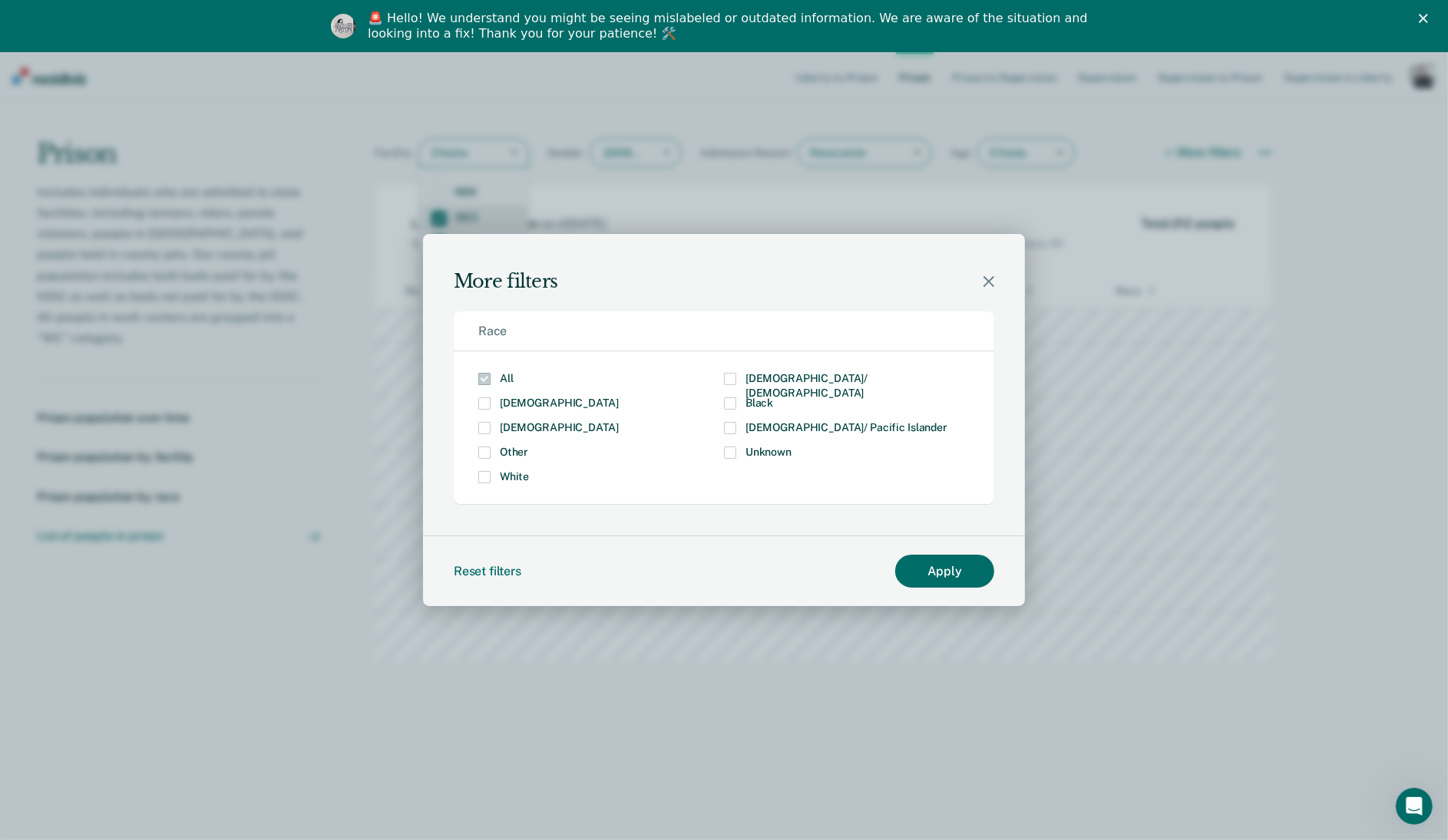
click at [987, 279] on icon "Modal" at bounding box center [989, 281] width 10 height 10
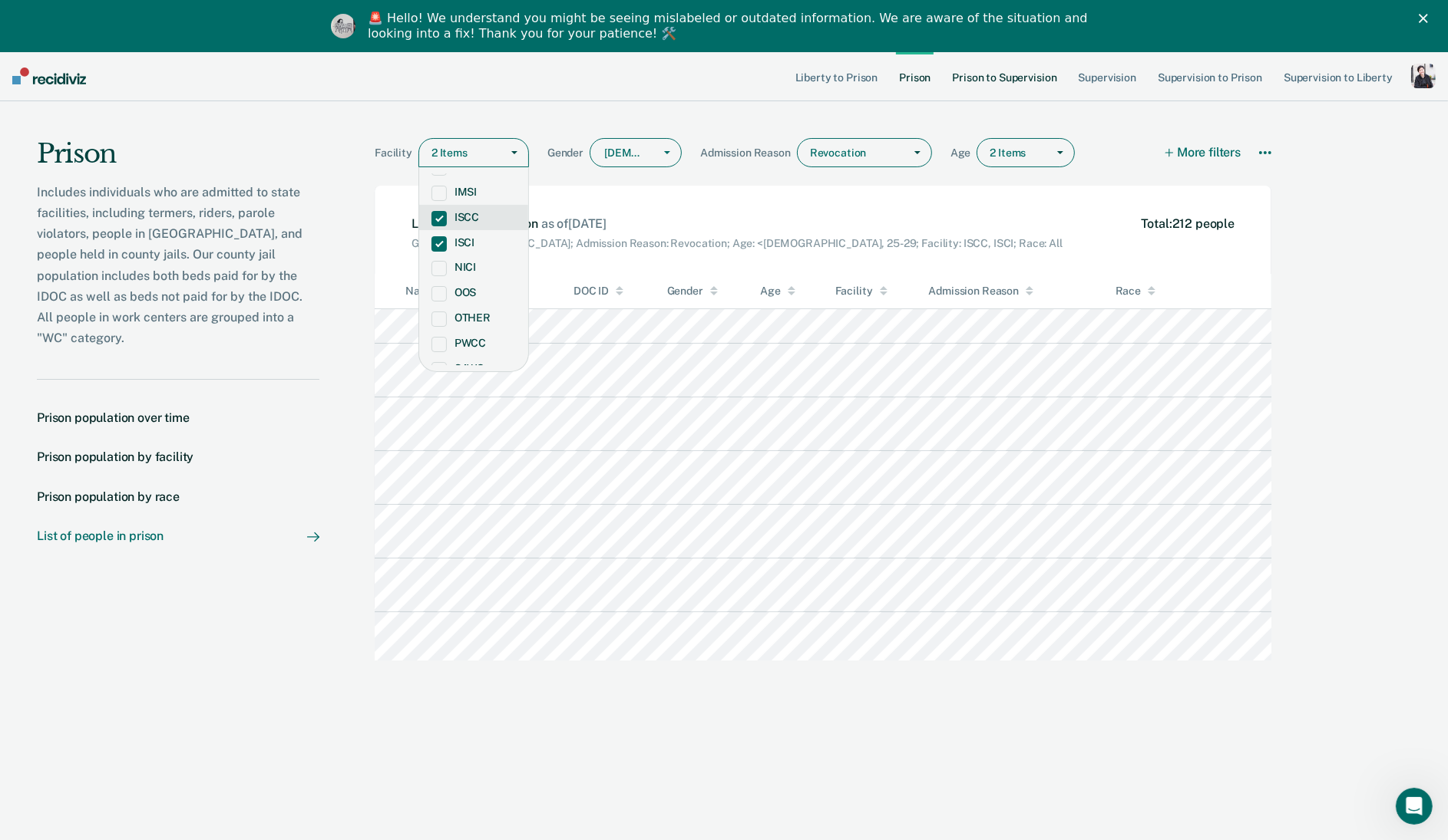
click at [1003, 74] on link "Prison to Supervision" at bounding box center [1004, 76] width 110 height 49
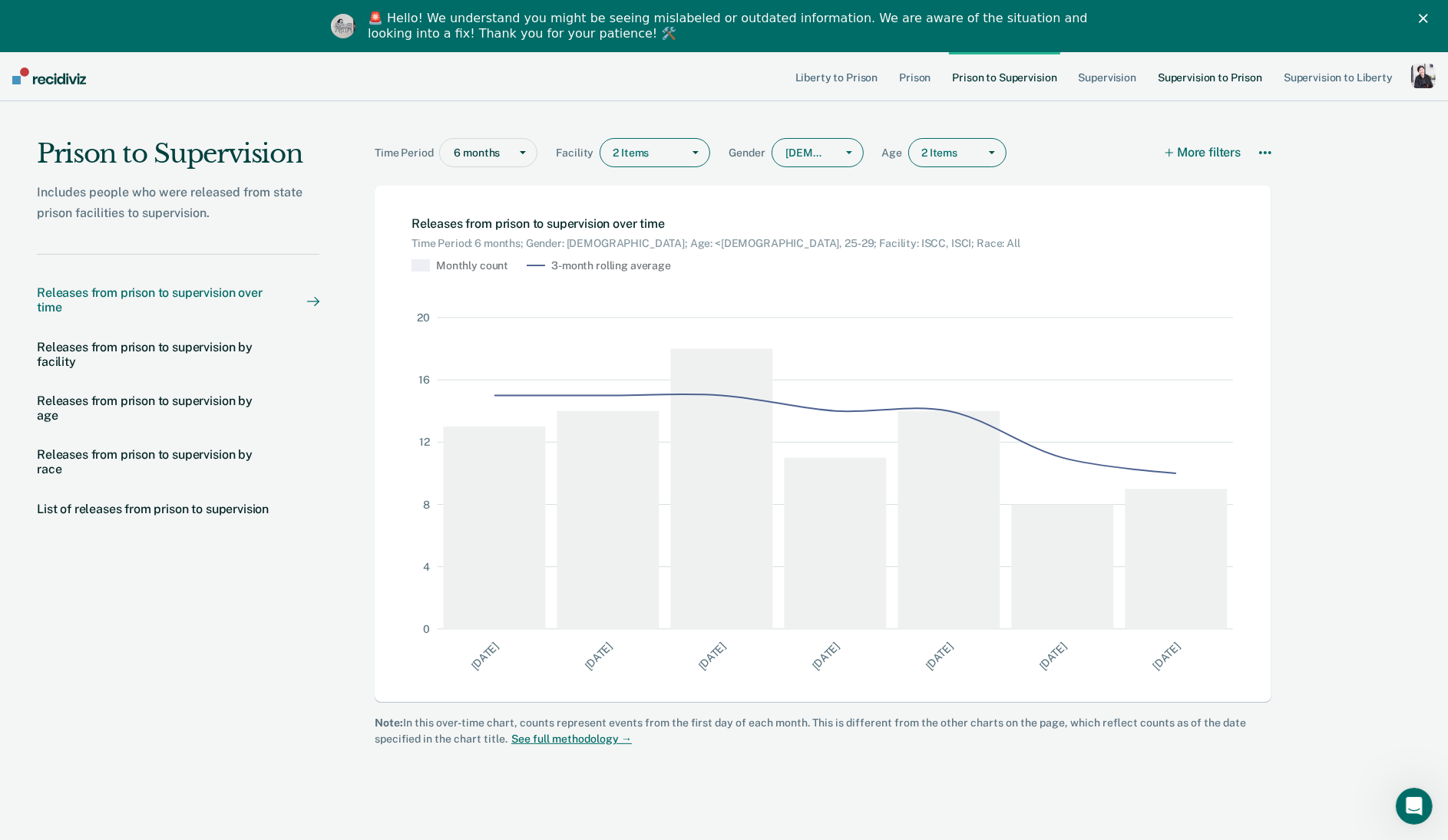
click at [1191, 82] on link "Supervision to Prison" at bounding box center [1210, 76] width 110 height 49
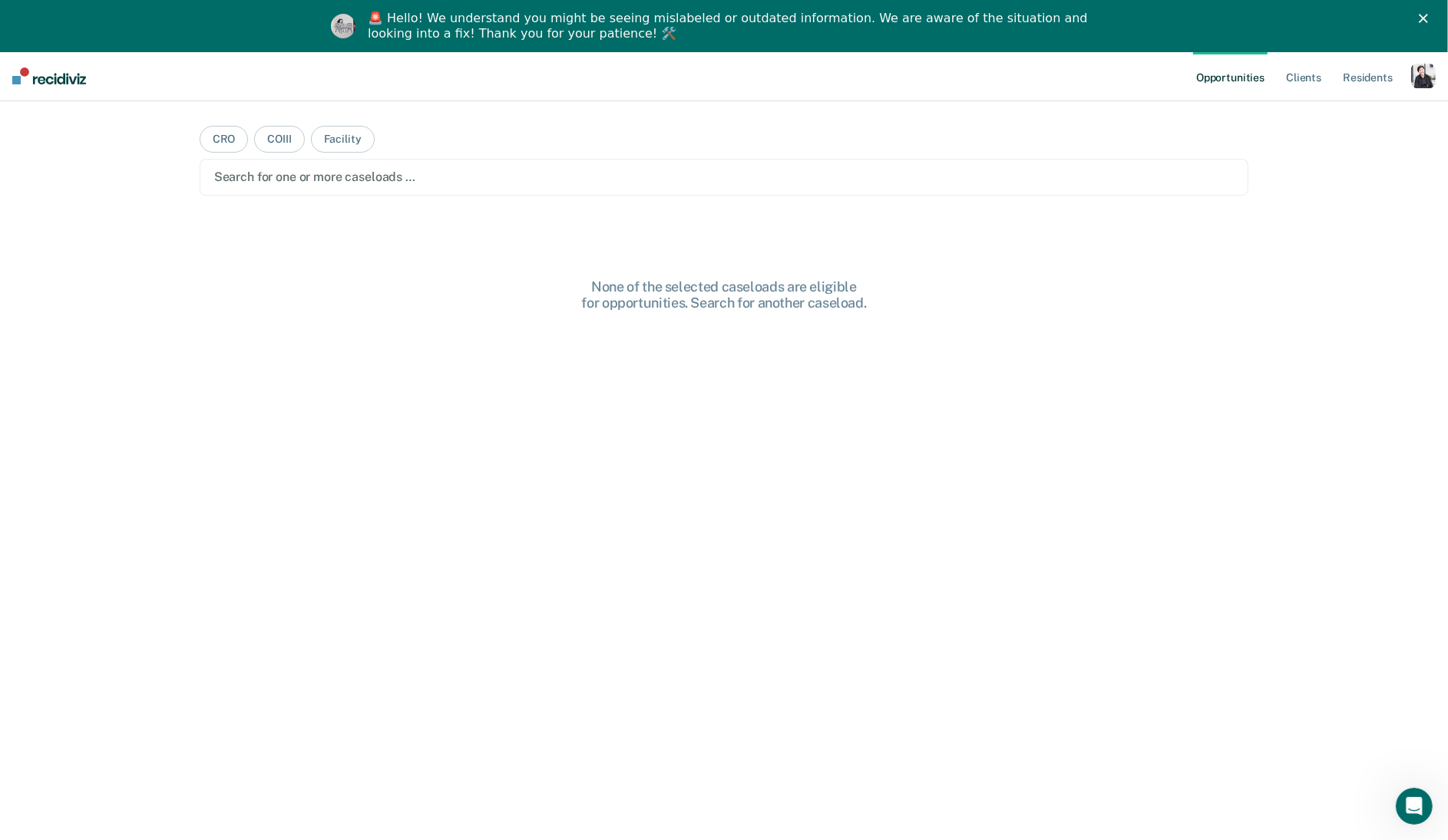
click at [1416, 78] on div "button" at bounding box center [1423, 76] width 24 height 24
click at [1334, 121] on link "Profile" at bounding box center [1361, 114] width 123 height 13
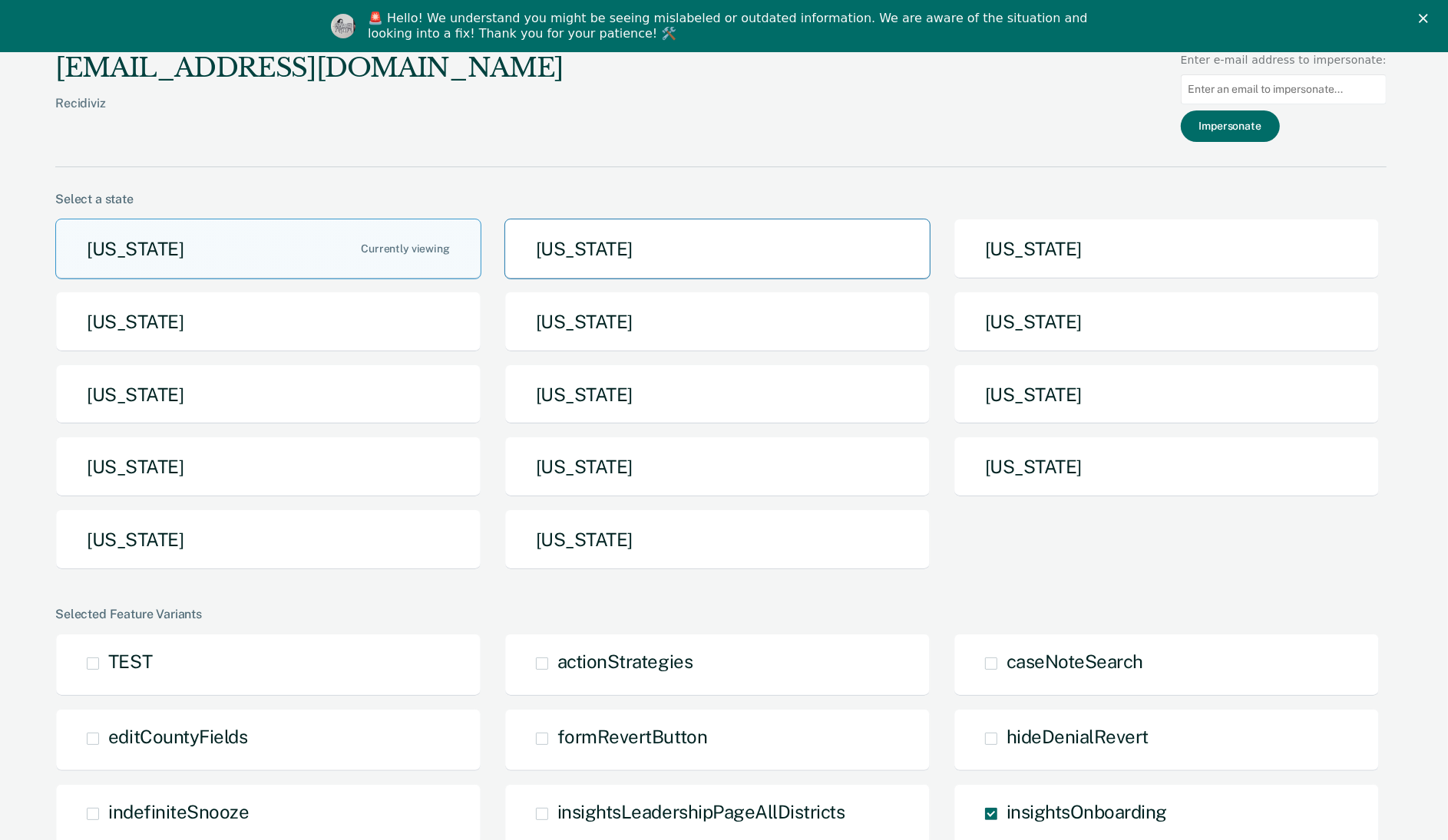
click at [838, 240] on button "[US_STATE]" at bounding box center [718, 249] width 426 height 60
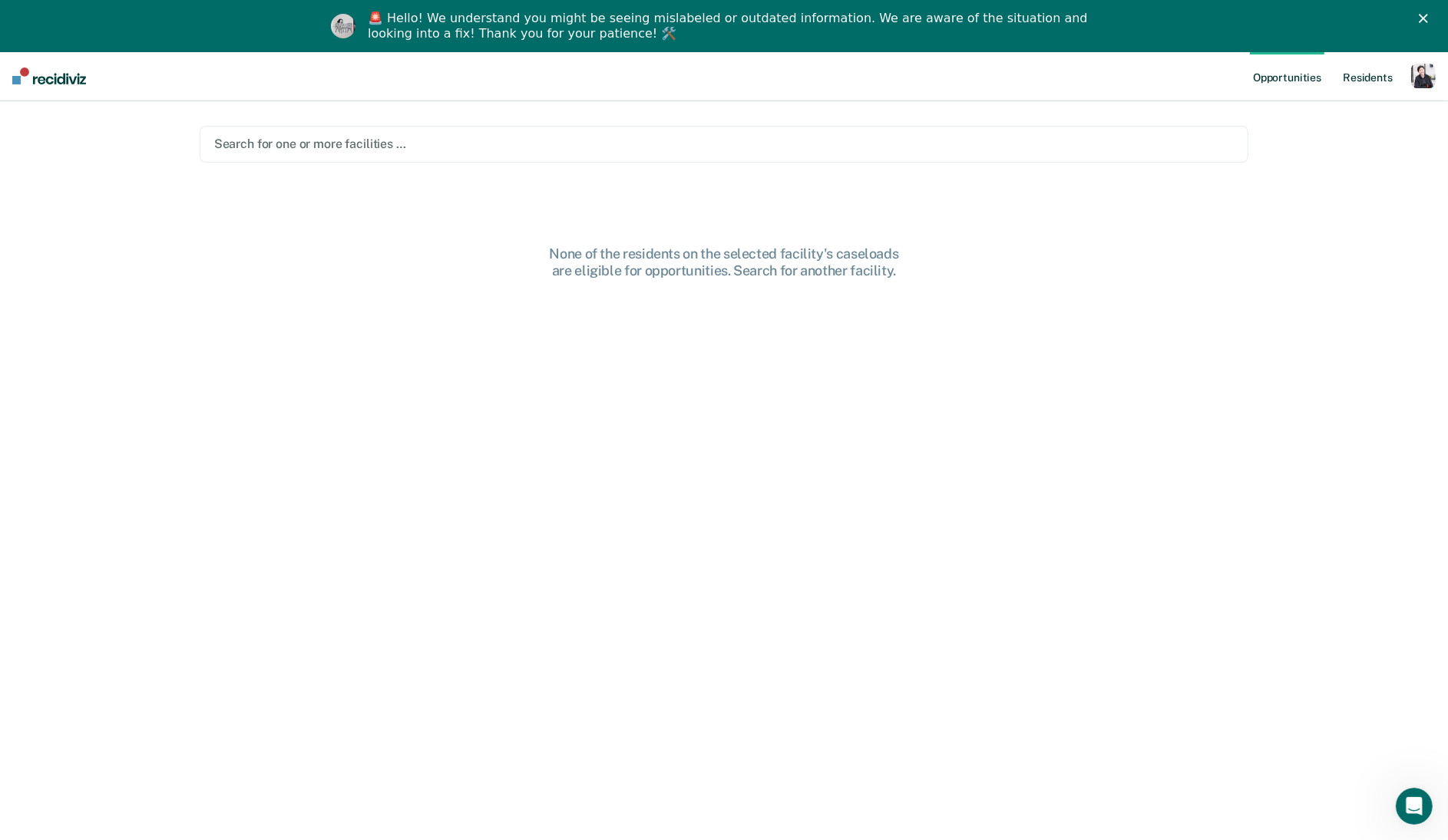
click at [1362, 73] on link "Resident s" at bounding box center [1368, 76] width 56 height 49
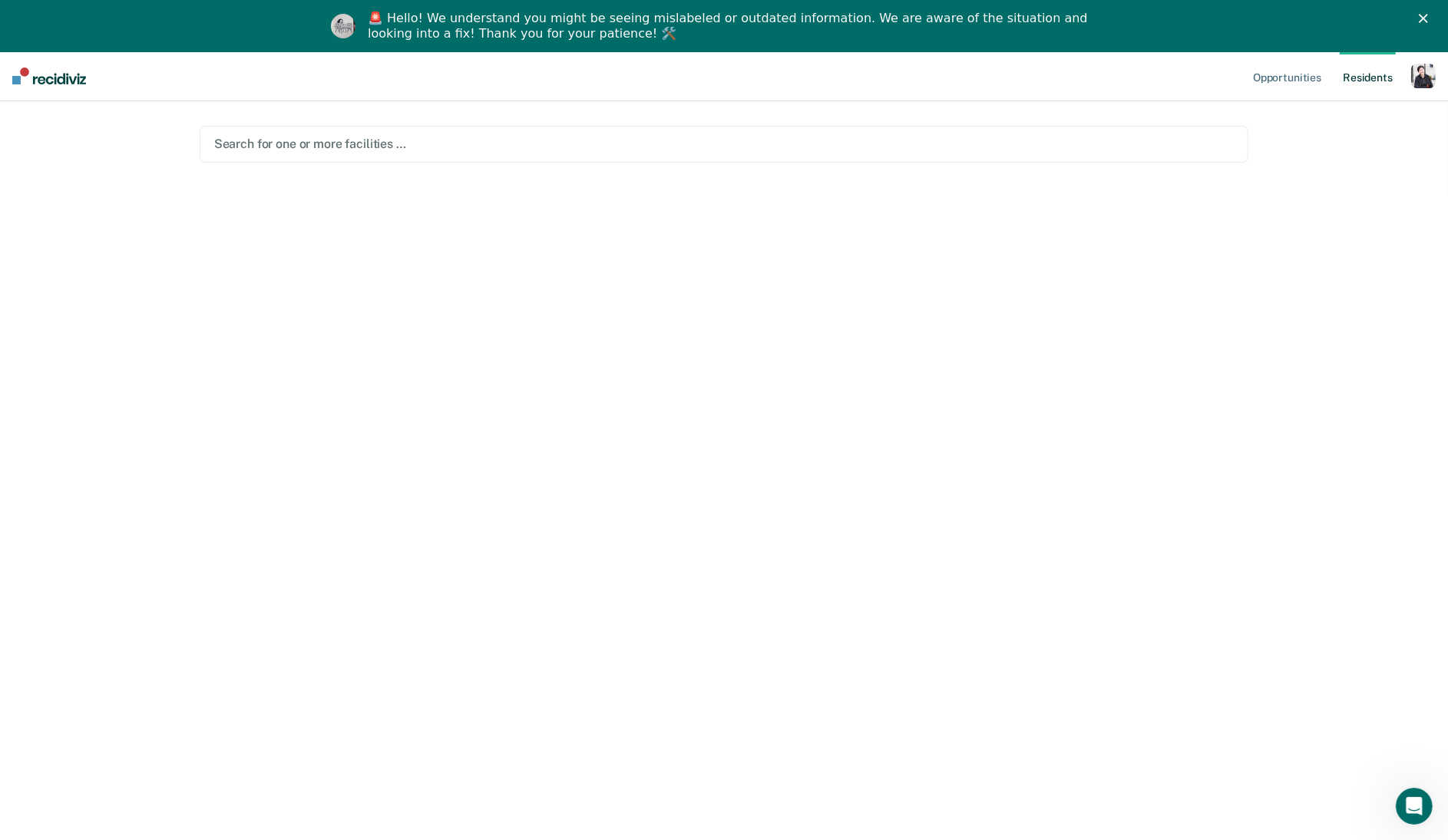
click at [620, 150] on div at bounding box center [724, 144] width 1020 height 17
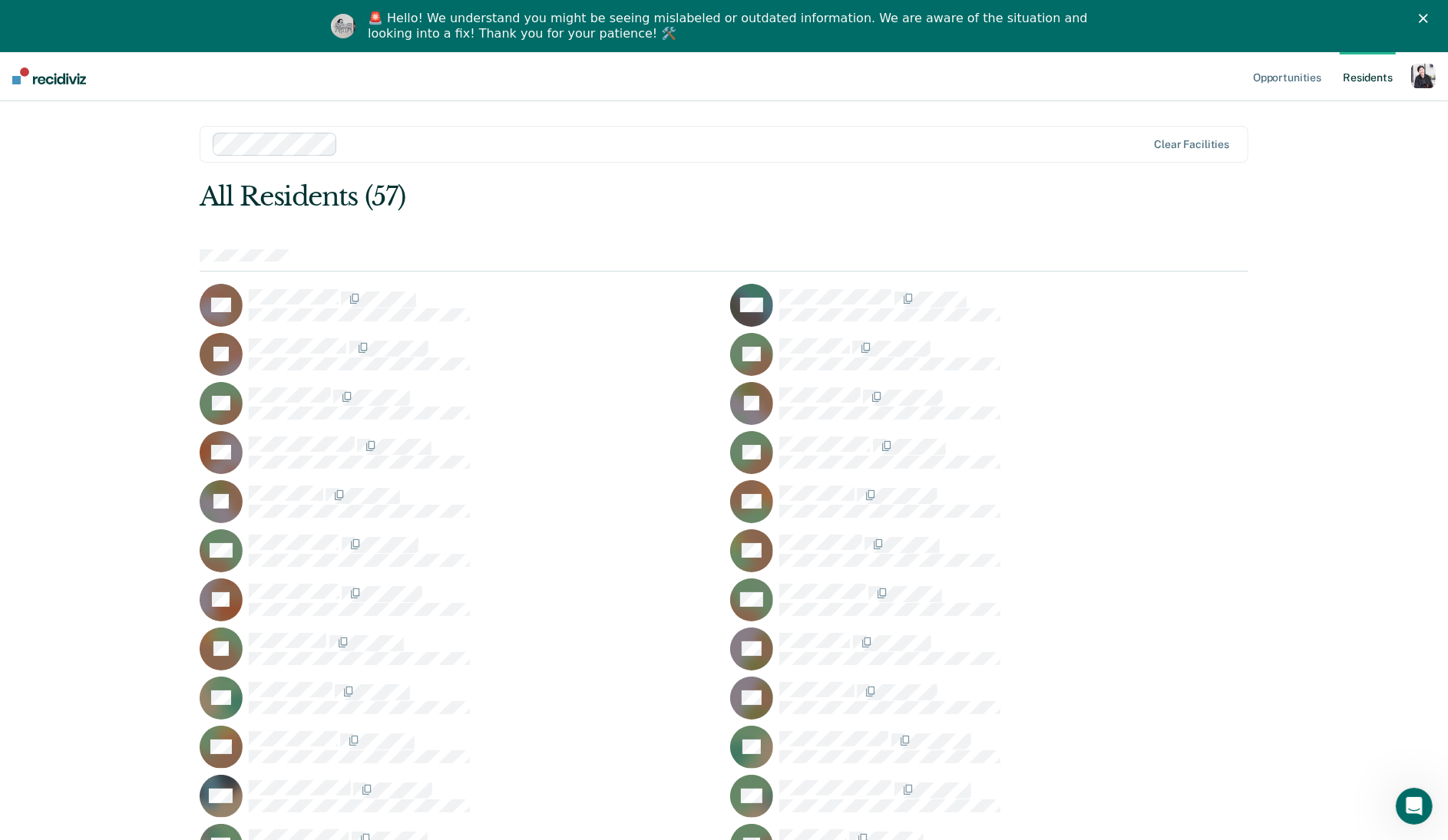
click at [461, 142] on div at bounding box center [746, 144] width 803 height 17
click at [589, 152] on div at bounding box center [842, 144] width 609 height 17
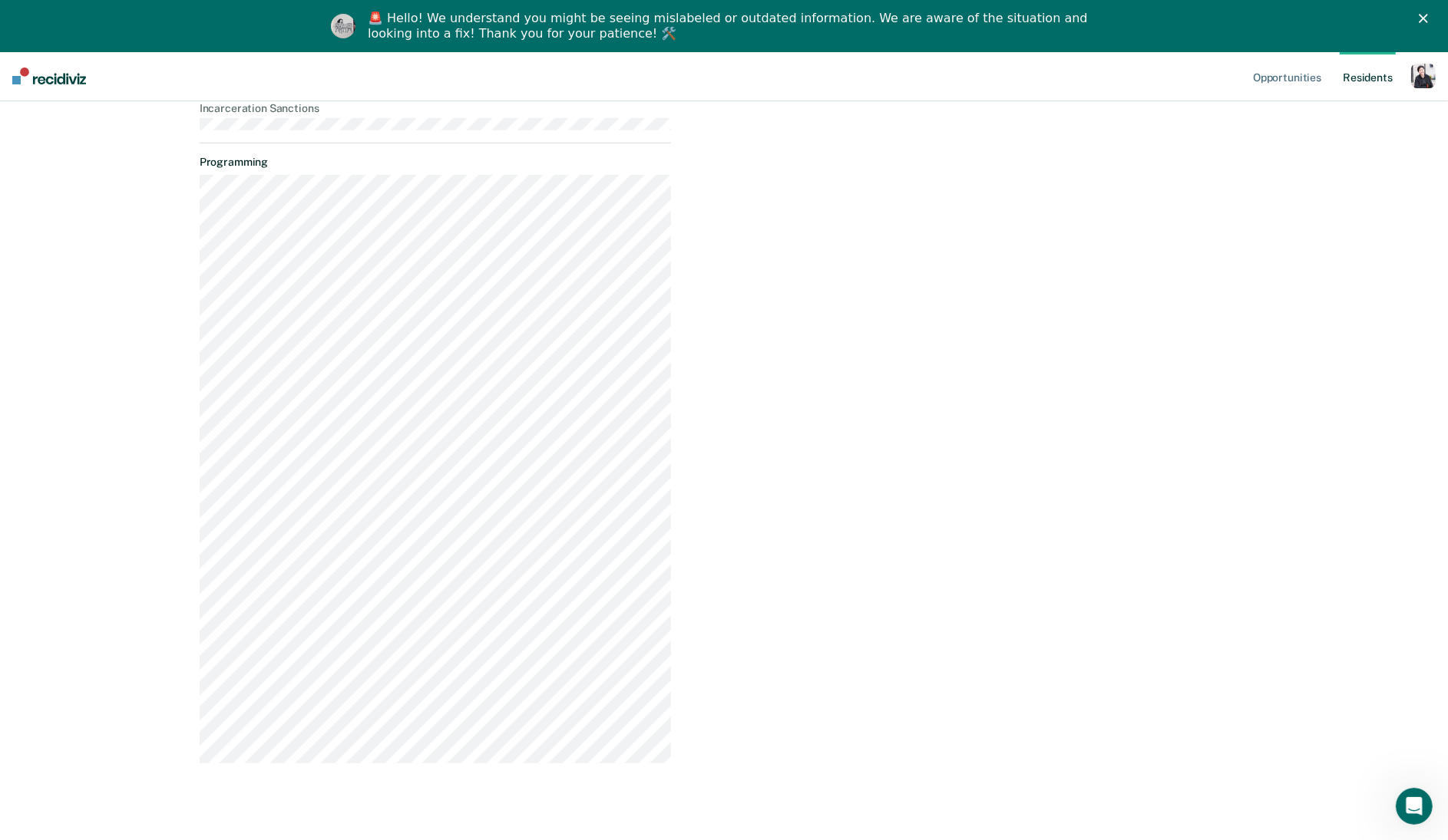
scroll to position [1017, 0]
drag, startPoint x: 201, startPoint y: 145, endPoint x: 582, endPoint y: 752, distance: 716.7
click at [582, 752] on div "Additional information Housing Current Status Current Location Current Sentence…" at bounding box center [435, 45] width 471 height 1434
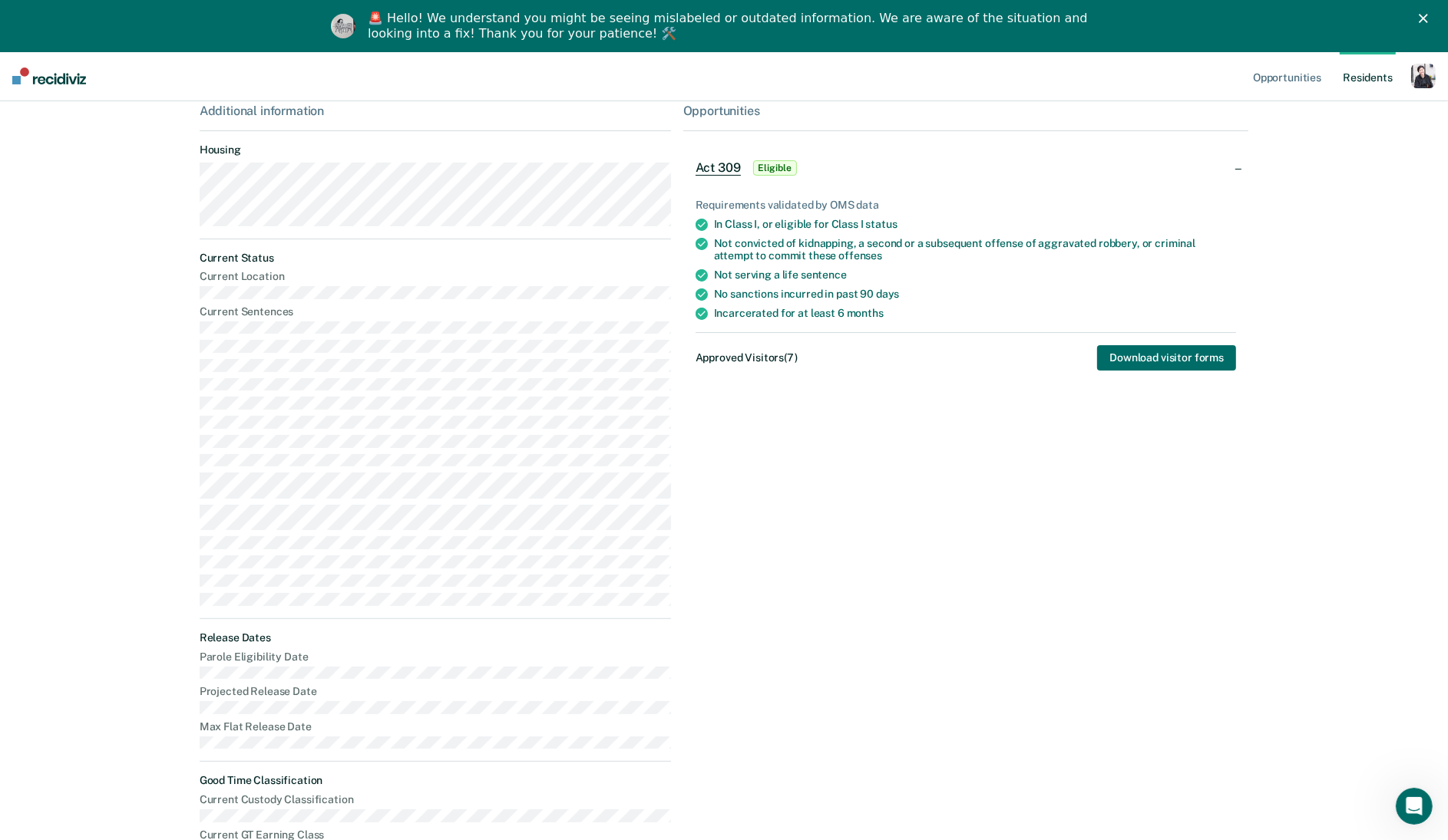
scroll to position [161, 0]
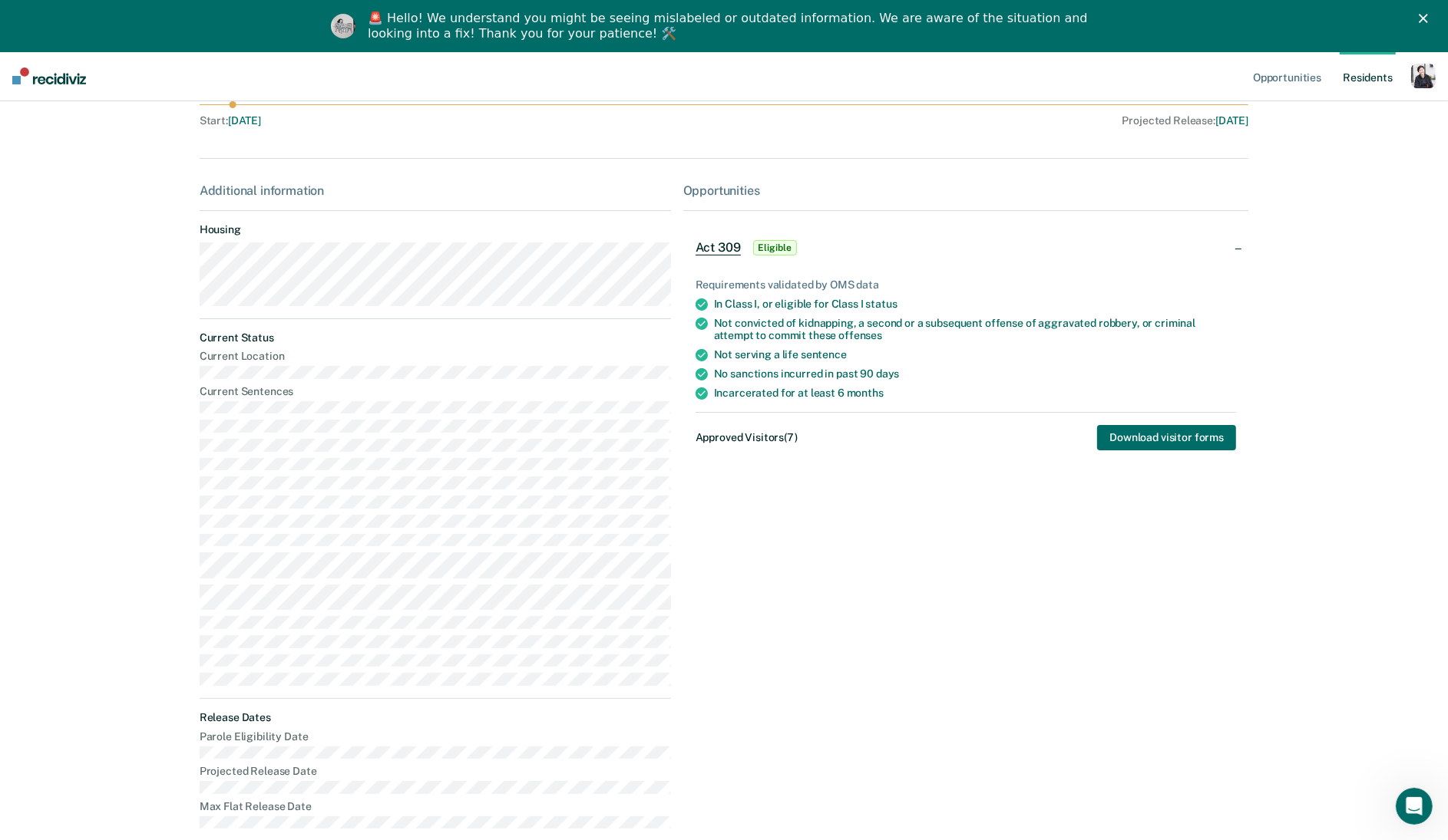
click at [325, 428] on dl "Current Location Current Sentences" at bounding box center [435, 518] width 471 height 336
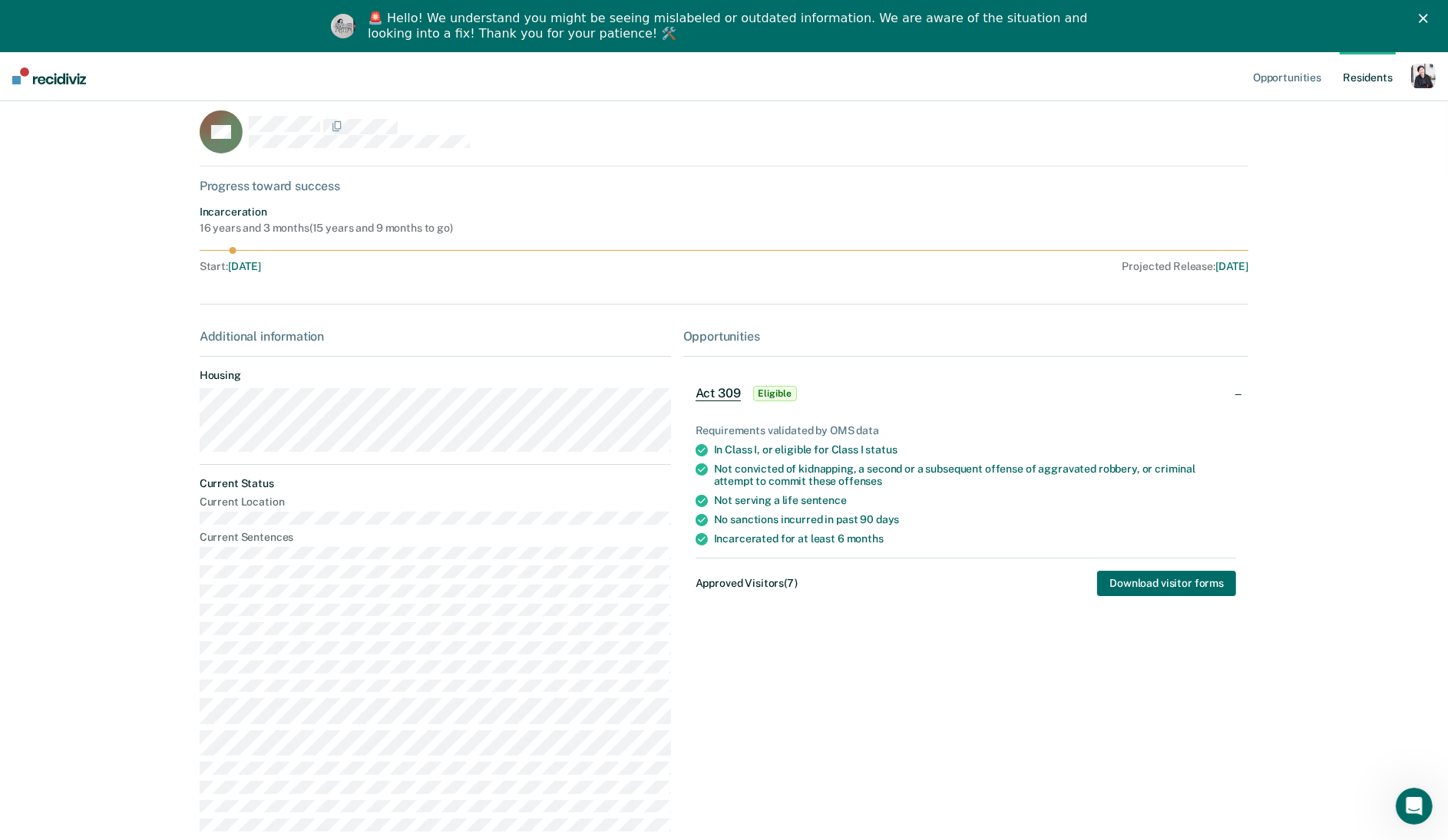
scroll to position [0, 0]
